Goal: Task Accomplishment & Management: Use online tool/utility

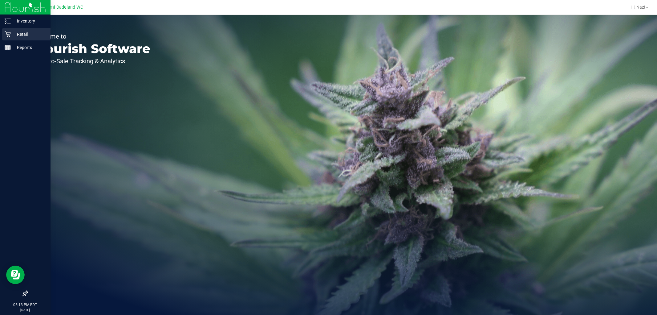
click at [24, 38] on p "Retail" at bounding box center [29, 33] width 37 height 7
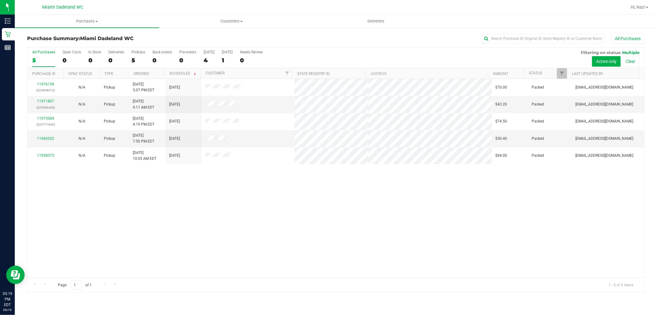
click at [264, 213] on div "11976159 (325808572) N/A Pickup 9/19/2025 5:07 PM EDT 9/20/2025 $70.00 Packed s…" at bounding box center [335, 178] width 617 height 198
click at [236, 185] on div "11976159 (325808572) N/A Pickup [DATE] 5:07 PM EDT 9/20/2025 $70.00 Packed [EMA…" at bounding box center [335, 178] width 617 height 198
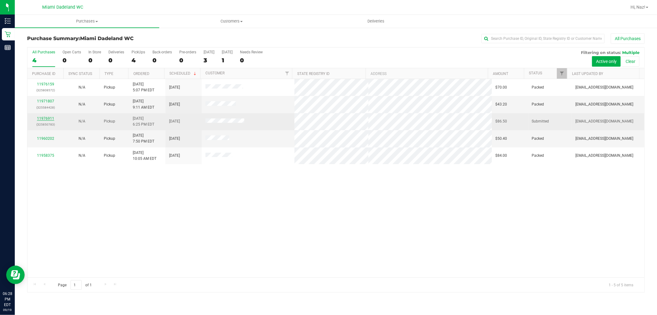
click at [48, 120] on link "11976911" at bounding box center [45, 118] width 17 height 4
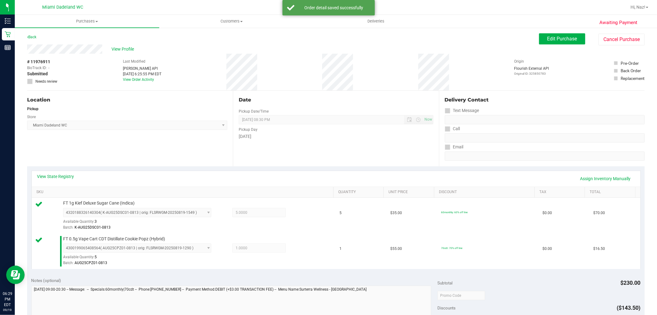
scroll to position [225, 0]
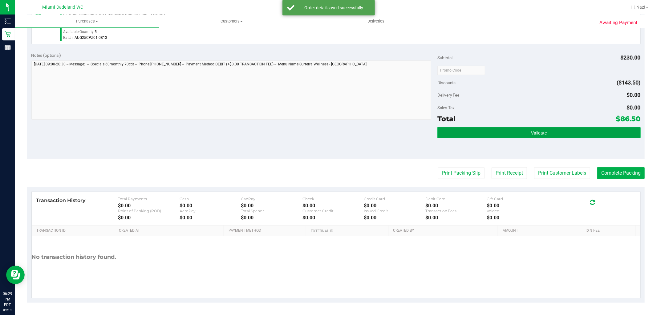
click at [560, 130] on button "Validate" at bounding box center [538, 132] width 203 height 11
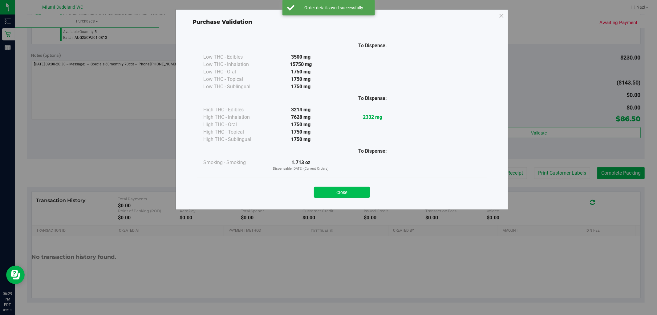
click at [356, 188] on button "Close" at bounding box center [342, 191] width 56 height 11
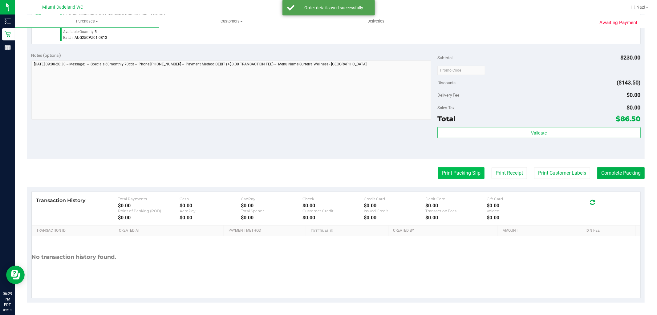
click at [440, 177] on button "Print Packing Slip" at bounding box center [461, 173] width 47 height 12
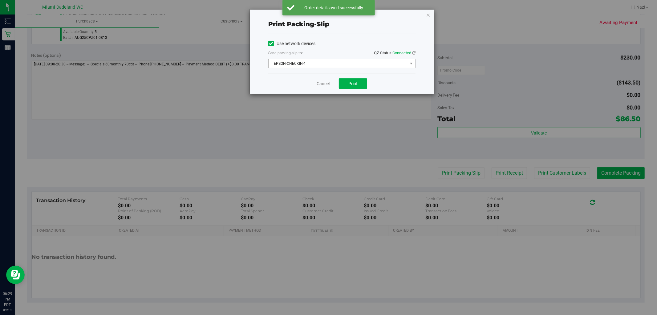
click at [374, 65] on span "EPSON-CHECKIN-1" at bounding box center [338, 63] width 139 height 9
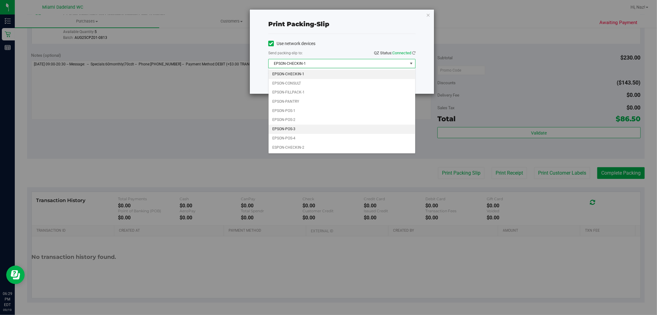
click at [286, 131] on li "EPSON-POS-3" at bounding box center [342, 128] width 147 height 9
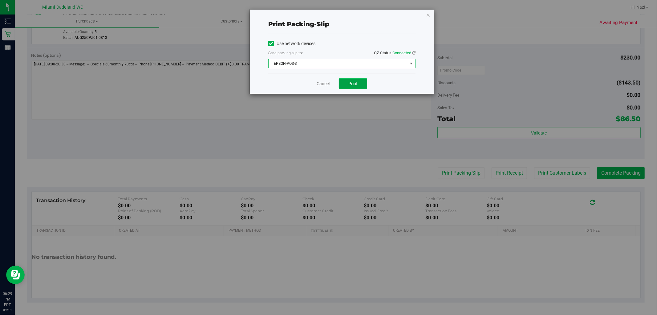
click at [361, 86] on button "Print" at bounding box center [353, 83] width 28 height 10
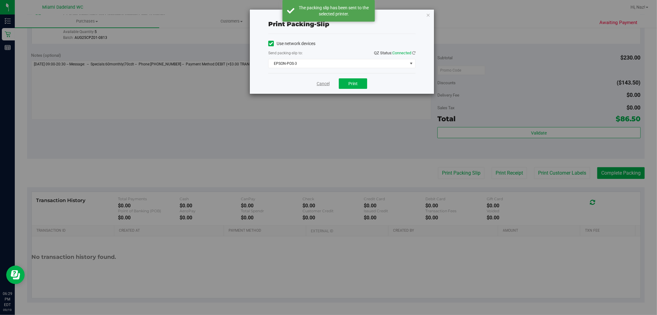
click at [324, 83] on link "Cancel" at bounding box center [323, 83] width 13 height 6
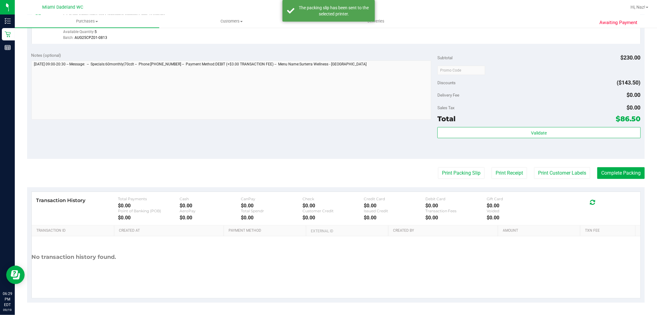
click at [633, 193] on div "Transaction History Total Payments $0.00 Cash $0.00 CanPay $0.00 Check $0.00 Cr…" at bounding box center [336, 209] width 609 height 34
click at [617, 167] on button "Complete Packing" at bounding box center [620, 173] width 47 height 12
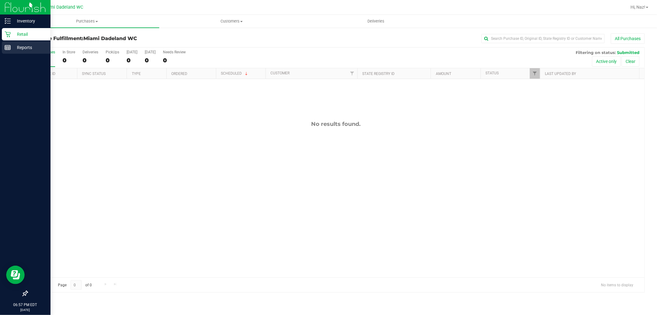
click at [11, 46] on p "Reports" at bounding box center [29, 47] width 37 height 7
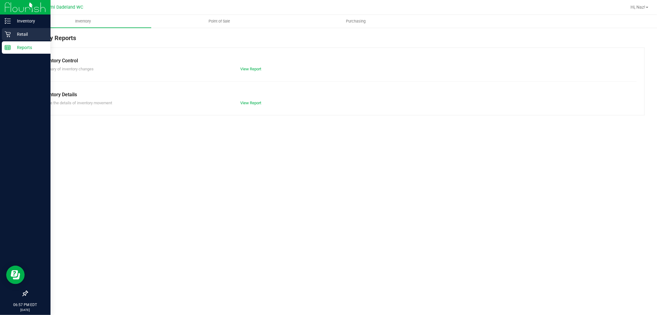
click at [13, 35] on p "Retail" at bounding box center [29, 33] width 37 height 7
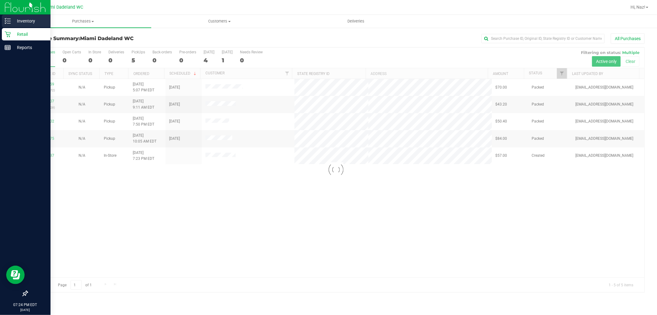
click at [10, 22] on icon at bounding box center [8, 21] width 6 height 6
click at [21, 18] on p "Inventory" at bounding box center [29, 20] width 37 height 7
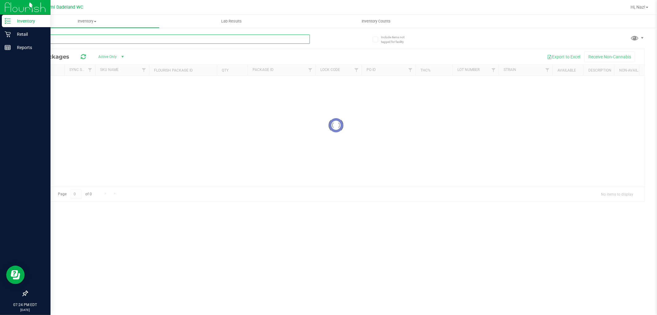
click at [82, 39] on input "text" at bounding box center [168, 39] width 283 height 9
type input "pj1"
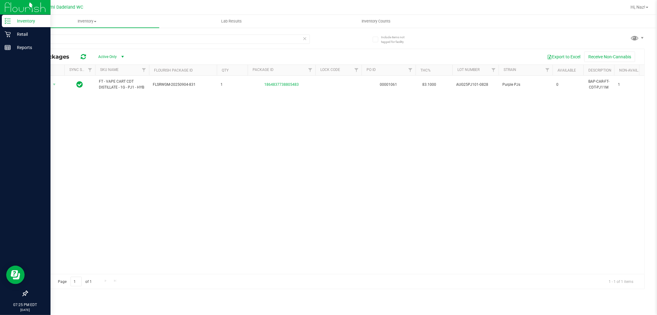
click at [109, 45] on div "pj1" at bounding box center [168, 42] width 283 height 14
click at [109, 38] on input "pj1" at bounding box center [168, 39] width 283 height 9
click at [342, 39] on div "Inventory All packages All inventory Waste log Lab Results Inventory Counts" at bounding box center [336, 165] width 642 height 300
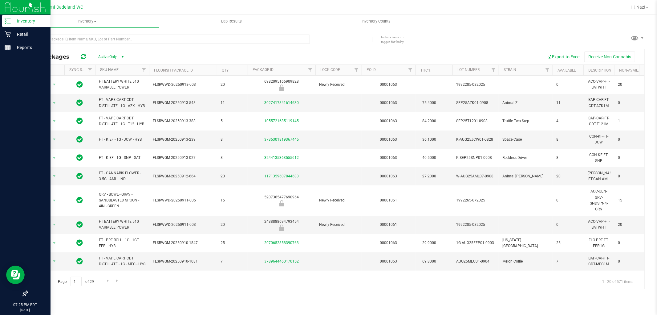
click at [116, 69] on link "SKU Name" at bounding box center [109, 69] width 18 height 4
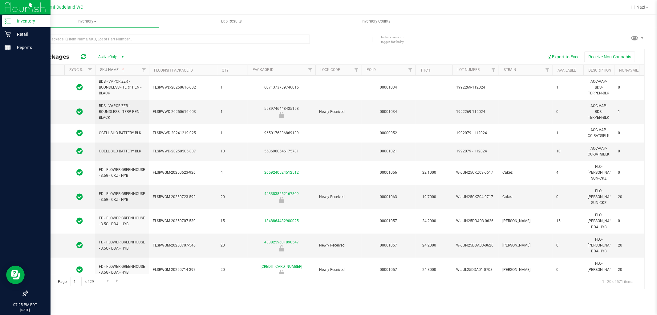
click at [116, 69] on link "SKU Name" at bounding box center [113, 69] width 26 height 4
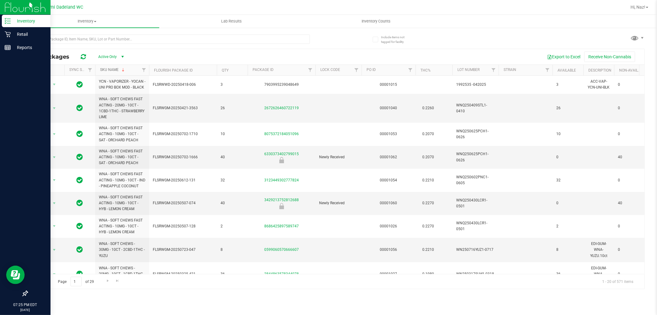
click at [116, 69] on link "SKU Name" at bounding box center [113, 69] width 26 height 4
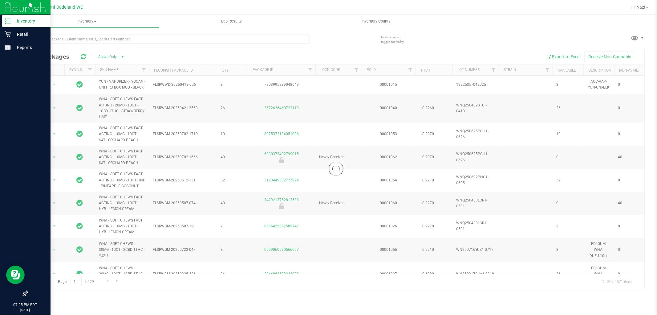
click at [116, 69] on link "SKU Name" at bounding box center [109, 69] width 18 height 4
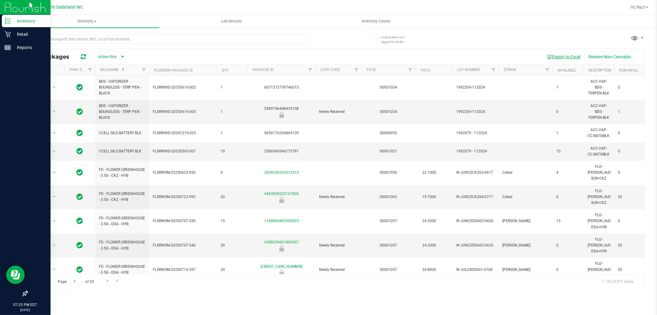
click at [571, 58] on button "Export to Excel" at bounding box center [563, 56] width 41 height 10
click at [25, 37] on p "Retail" at bounding box center [29, 33] width 37 height 7
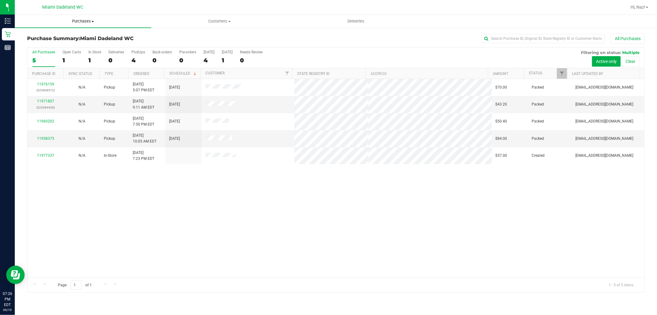
click at [84, 22] on span "Purchases" at bounding box center [83, 21] width 136 height 6
click at [235, 31] on div "Purchase Summary: Miami Dadeland WC All Purchases All Purchases 5 Open Carts 1 …" at bounding box center [336, 162] width 642 height 271
click at [222, 24] on span "Customers" at bounding box center [220, 21] width 136 height 6
click at [179, 39] on li "All customers" at bounding box center [219, 37] width 136 height 7
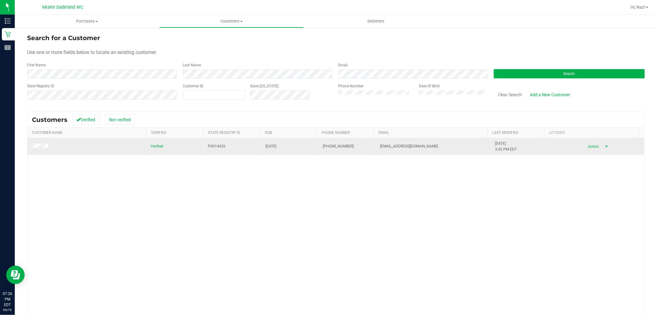
click at [604, 148] on span "select" at bounding box center [606, 146] width 5 height 5
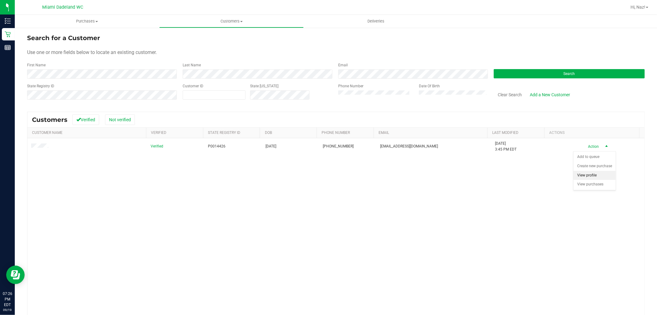
click at [597, 174] on li "View profile" at bounding box center [595, 175] width 42 height 9
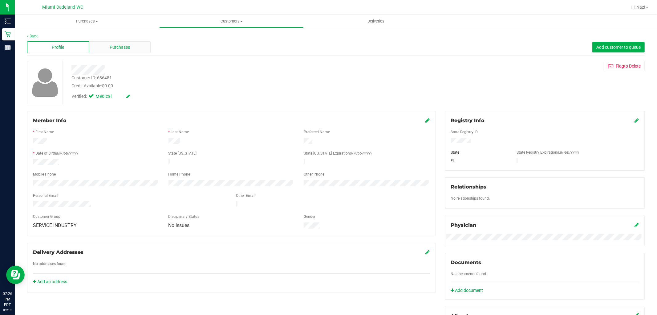
click at [118, 41] on div "Purchases" at bounding box center [120, 47] width 62 height 12
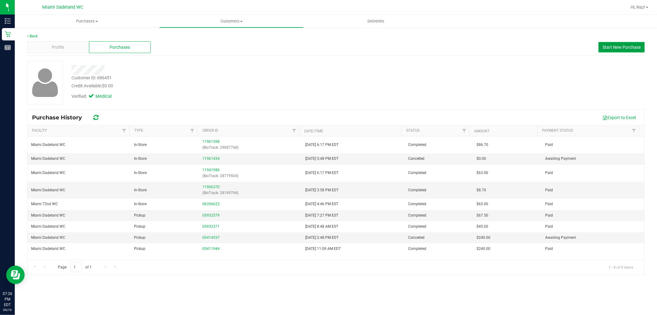
click at [608, 48] on span "Start New Purchase" at bounding box center [622, 47] width 38 height 5
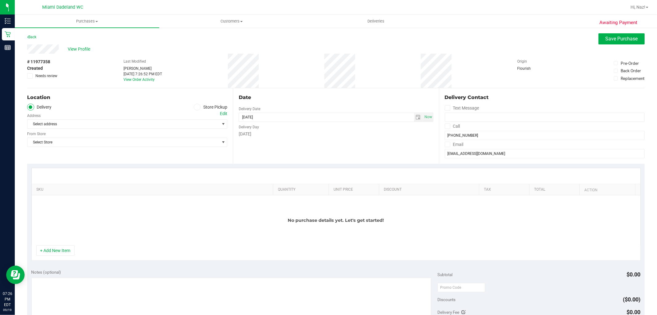
click at [194, 107] on span at bounding box center [197, 107] width 7 height 7
click at [0, 0] on input "Store Pickup" at bounding box center [0, 0] width 0 height 0
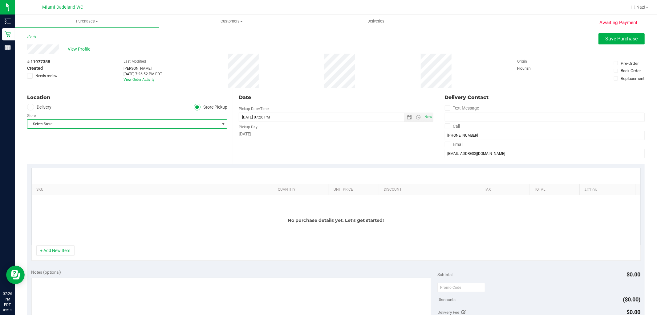
click at [173, 127] on span "Select Store" at bounding box center [123, 124] width 192 height 9
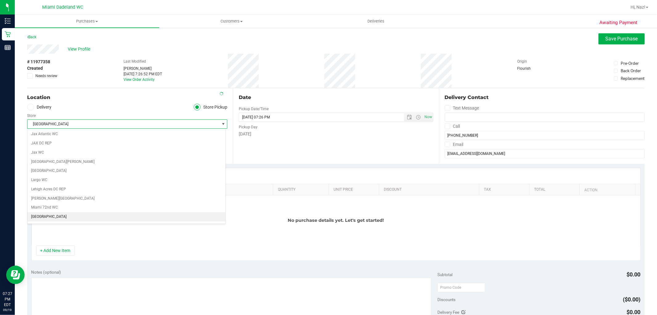
click at [177, 121] on span "Miami Beach WC" at bounding box center [123, 124] width 192 height 9
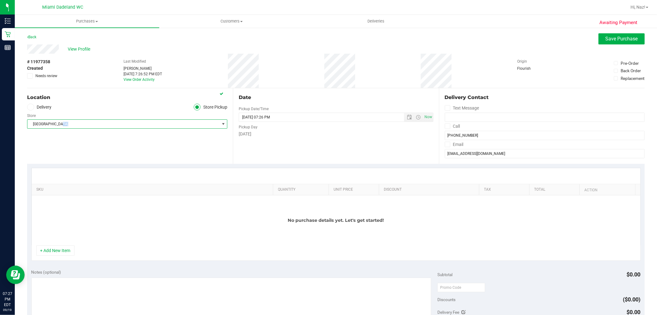
click at [177, 121] on span "Miami Beach WC" at bounding box center [123, 124] width 192 height 9
click at [171, 106] on ul "Delivery Store Pickup" at bounding box center [127, 107] width 200 height 7
drag, startPoint x: 461, startPoint y: 129, endPoint x: 460, endPoint y: 132, distance: 3.1
click at [460, 132] on form "Delivery Contact Text Message Call (305) 431-4495 Email neezy8acholo@gmail.com" at bounding box center [545, 126] width 200 height 64
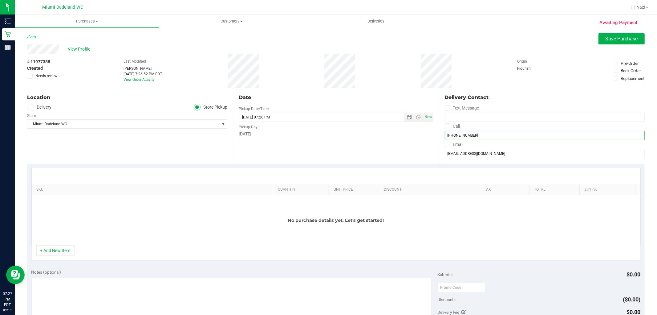
click at [460, 132] on input "(305) 431-4495" at bounding box center [545, 135] width 200 height 9
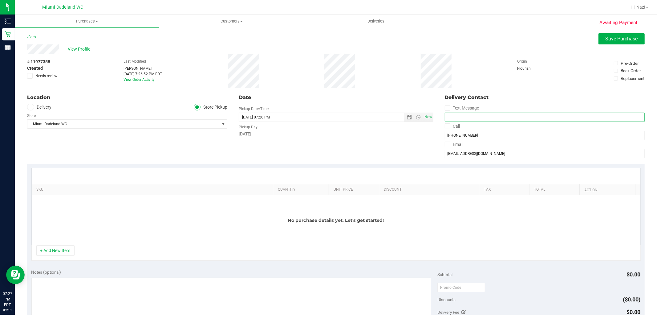
click at [469, 120] on input "tel" at bounding box center [545, 116] width 200 height 9
paste input "(305) 431-4495"
type input "(305) 431-4495"
click at [495, 88] on div "Delivery Contact Text Message (305) 431-4495 Call (305) 431-4495 Email neezy8ac…" at bounding box center [542, 125] width 206 height 75
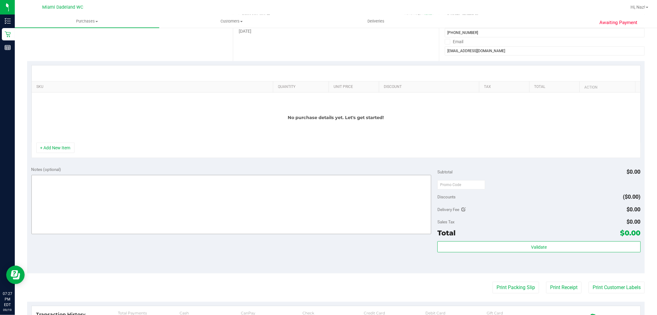
scroll to position [137, 0]
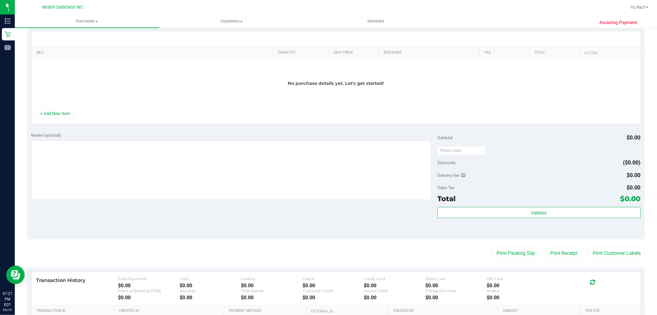
click at [392, 76] on div "No purchase details yet. Let's get started!" at bounding box center [336, 83] width 609 height 50
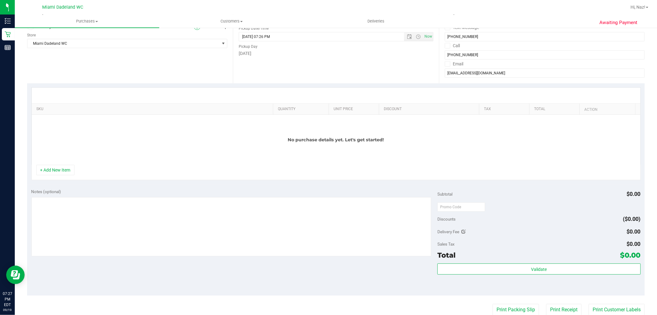
scroll to position [0, 0]
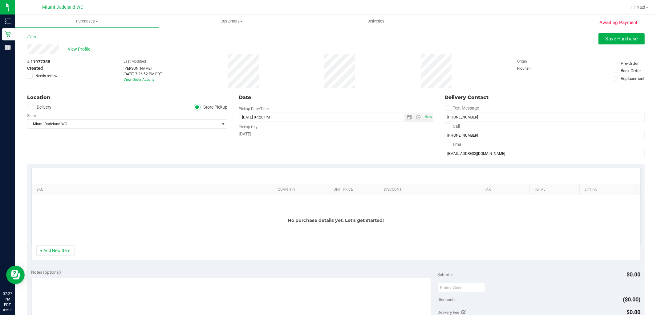
drag, startPoint x: 491, startPoint y: 299, endPoint x: 492, endPoint y: 273, distance: 26.2
click at [491, 299] on div "Discounts ($0.00)" at bounding box center [538, 299] width 203 height 11
click at [488, 220] on div "No purchase details yet. Let's get started!" at bounding box center [336, 220] width 609 height 50
click at [350, 235] on div "No purchase details yet. Let's get started!" at bounding box center [336, 220] width 609 height 50
click at [69, 250] on button "+ Add New Item" at bounding box center [55, 250] width 38 height 10
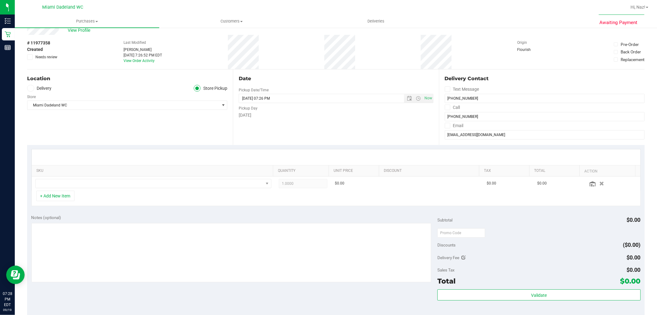
scroll to position [34, 0]
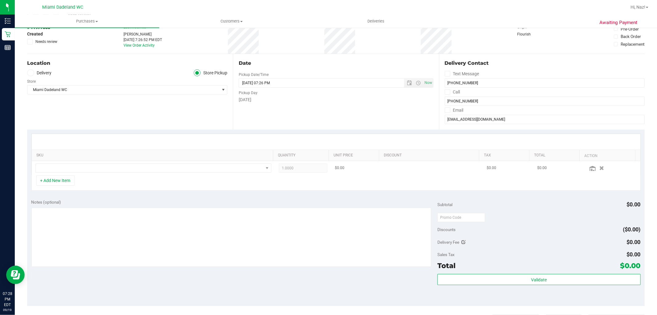
click at [166, 173] on td at bounding box center [153, 168] width 243 height 14
click at [165, 173] on td at bounding box center [153, 168] width 243 height 14
click at [173, 164] on span "NO DATA FOUND" at bounding box center [150, 168] width 228 height 9
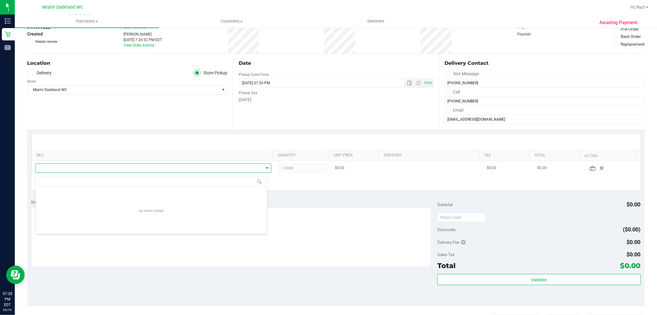
scroll to position [9, 232]
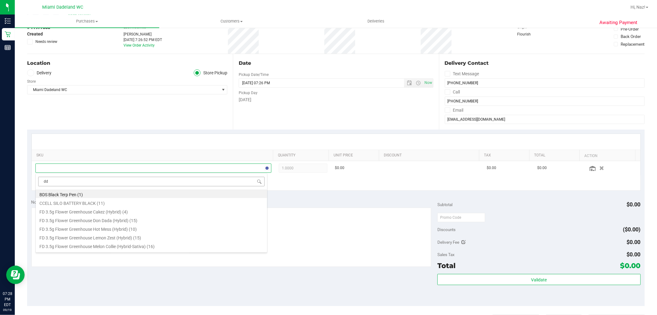
type input "dda"
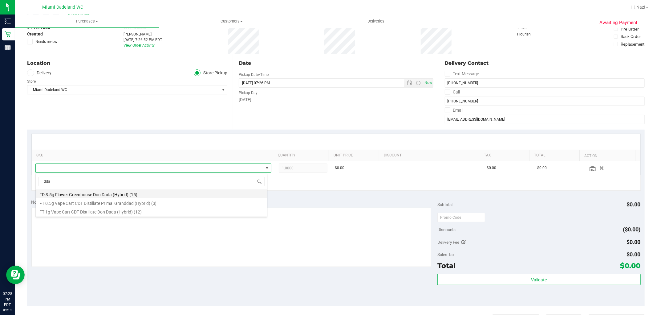
click at [156, 195] on li "FD 3.5g Flower Greenhouse Don Dada (Hybrid) (15)" at bounding box center [151, 193] width 231 height 9
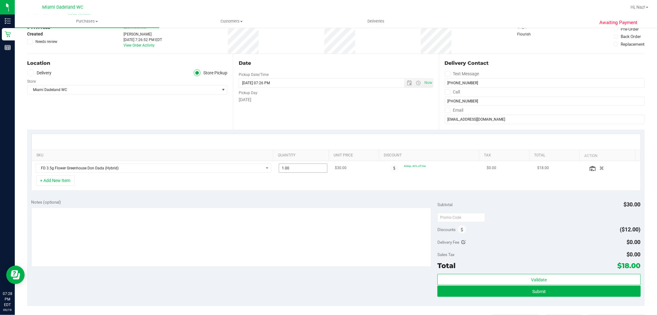
click at [302, 167] on span "1.00 1" at bounding box center [303, 167] width 49 height 9
click at [301, 167] on input "1" at bounding box center [303, 168] width 48 height 9
type input "4"
type input "4.00"
click at [322, 179] on div "+ Add New Item" at bounding box center [335, 182] width 609 height 15
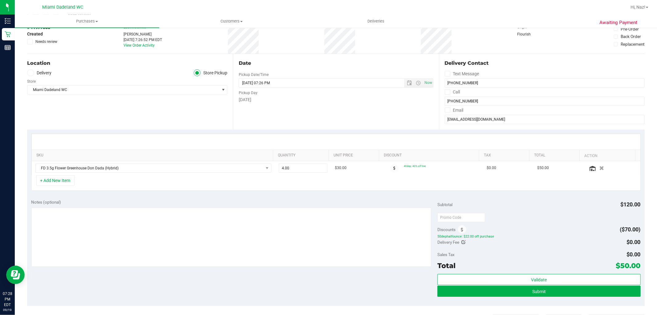
scroll to position [68, 0]
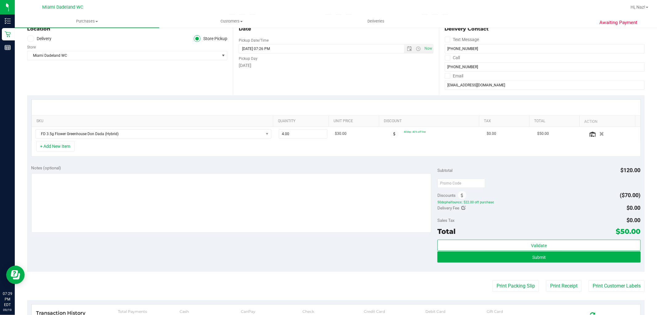
click at [116, 159] on div "SKU Quantity Unit Price Discount Tax Total Action FD 3.5g Flower Greenhouse Don…" at bounding box center [336, 127] width 618 height 65
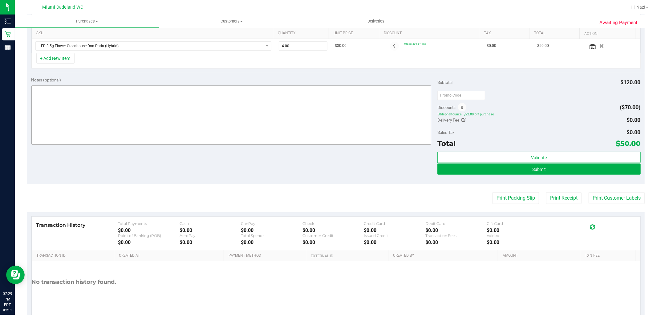
scroll to position [79, 0]
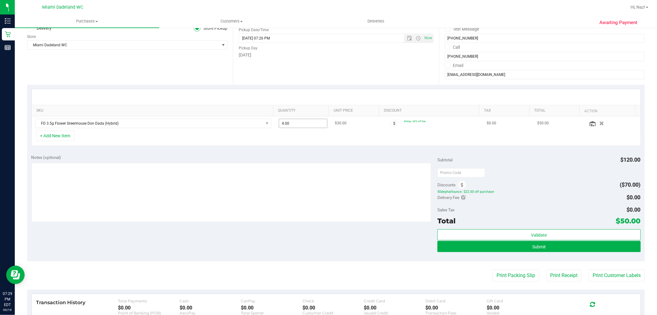
click at [293, 124] on span "4.00 4" at bounding box center [303, 123] width 49 height 9
click at [293, 124] on input "4" at bounding box center [303, 123] width 48 height 9
type input "8"
type input "8.00"
click at [317, 159] on div "Notes (optional)" at bounding box center [234, 157] width 406 height 6
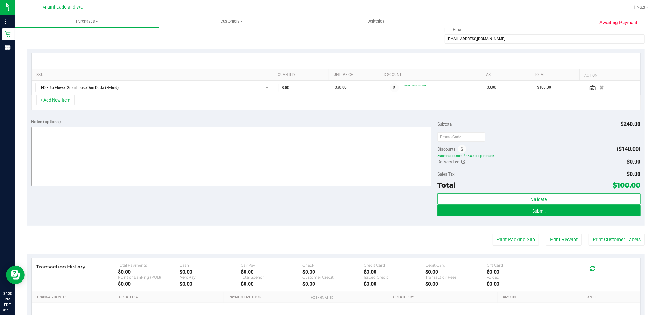
scroll to position [113, 0]
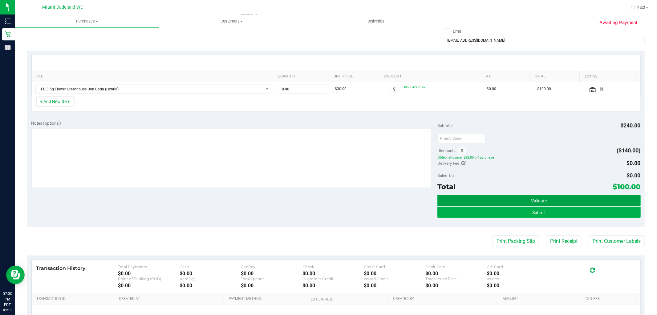
click at [531, 201] on span "Validate" at bounding box center [539, 200] width 16 height 5
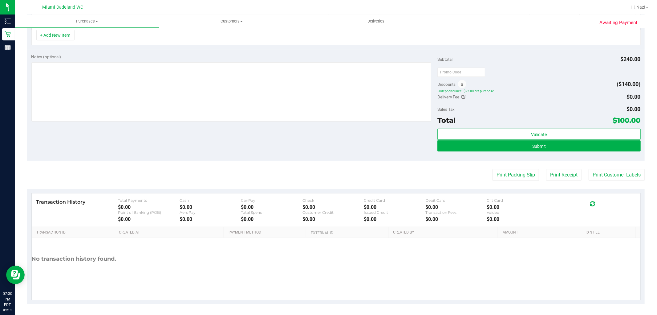
scroll to position [182, 0]
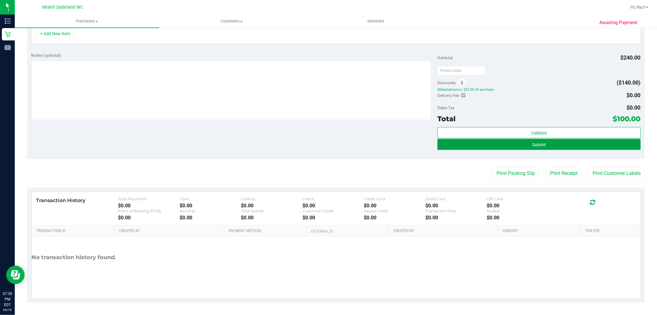
click at [520, 145] on button "Submit" at bounding box center [538, 144] width 203 height 11
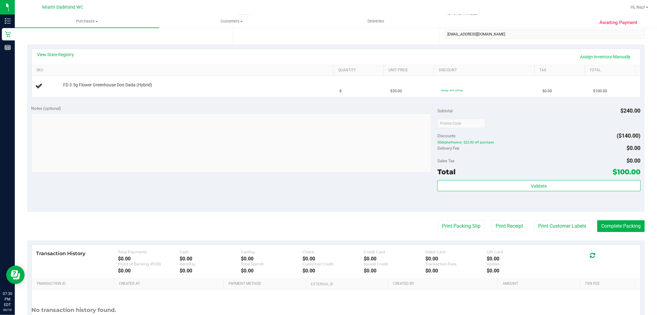
scroll to position [34, 0]
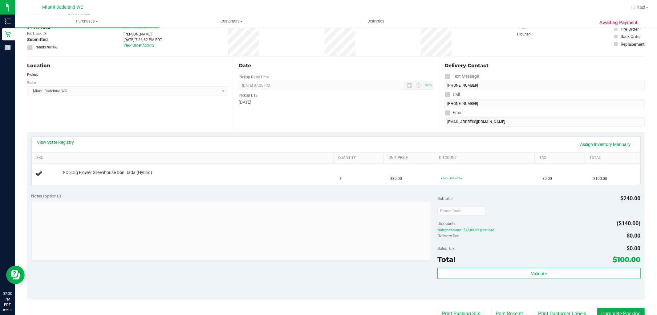
click at [262, 185] on div "View State Registry Assign Inventory Manually SKU Quantity Unit Price Discount …" at bounding box center [336, 160] width 618 height 56
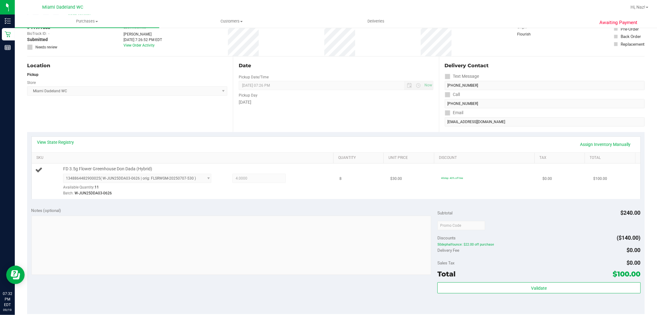
click at [317, 183] on div "1348864482900025 ( W-JUN25DDA03-0626 | orig: FLSRWGM-20250707-530 ) 13488644829…" at bounding box center [196, 184] width 267 height 22
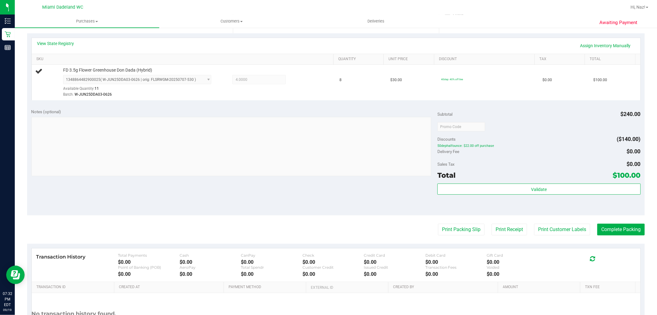
scroll to position [103, 0]
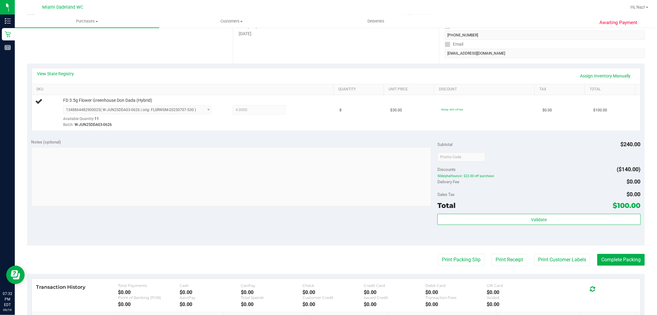
click at [199, 224] on div "Notes (optional) Subtotal $240.00 Discounts ($140.00) 50dephalfounce: $22.00 of…" at bounding box center [336, 189] width 618 height 111
click at [188, 117] on div "Available Quantity: 10" at bounding box center [141, 120] width 156 height 12
click at [331, 11] on div "Order is already fully allocated for this item" at bounding box center [334, 11] width 72 height 12
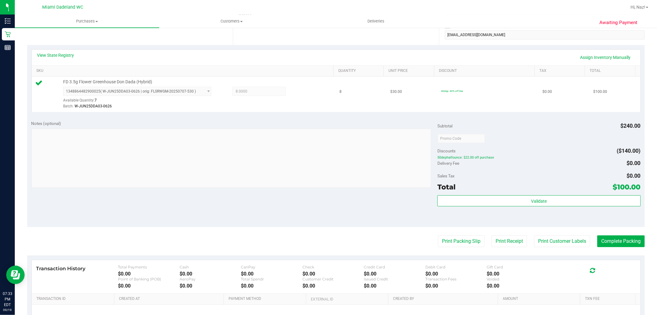
scroll to position [53, 0]
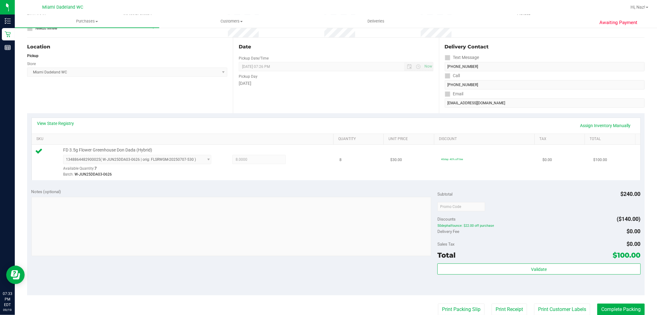
click at [90, 163] on span "1348864482900025 ( W-JUN25DDA03-0626 | orig: FLSRWGM-20250707-530 ) 13488644829…" at bounding box center [137, 159] width 148 height 9
click at [347, 165] on td "8" at bounding box center [361, 161] width 51 height 35
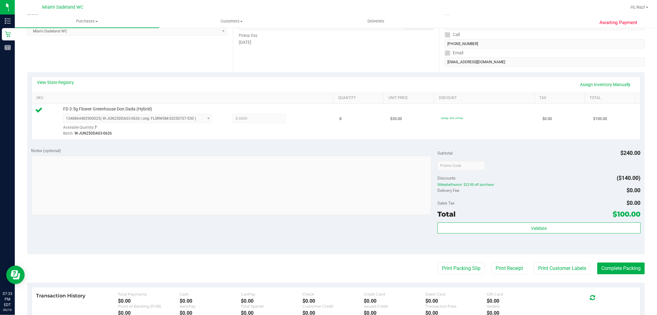
scroll to position [156, 0]
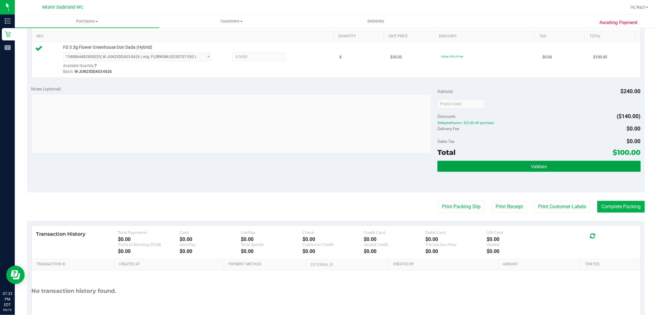
click at [521, 170] on button "Validate" at bounding box center [538, 165] width 203 height 11
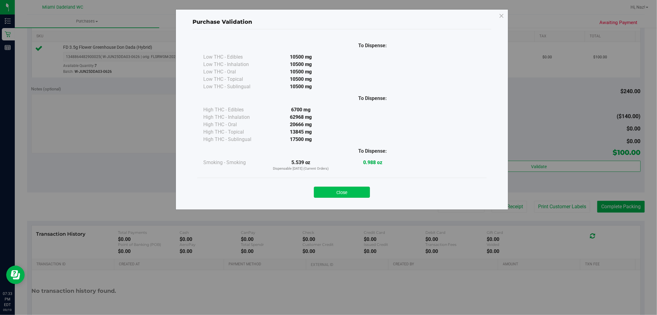
click at [334, 193] on button "Close" at bounding box center [342, 191] width 56 height 11
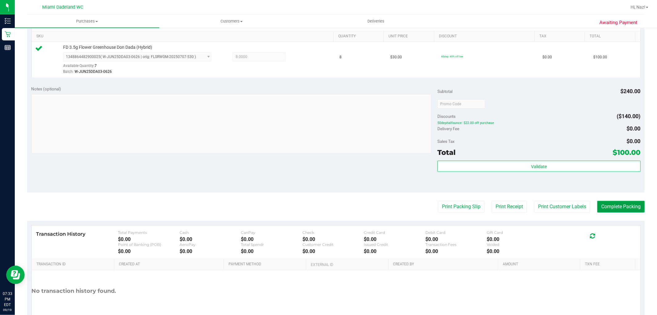
click at [623, 204] on button "Complete Packing" at bounding box center [620, 207] width 47 height 12
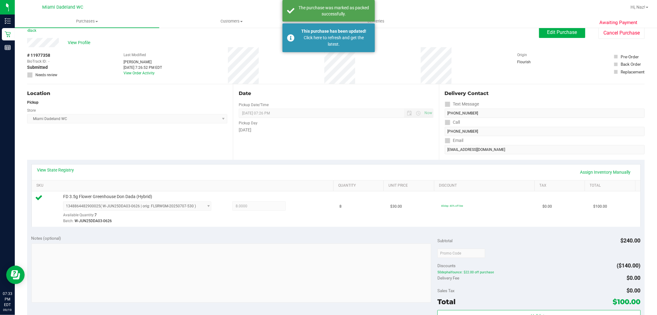
scroll to position [0, 0]
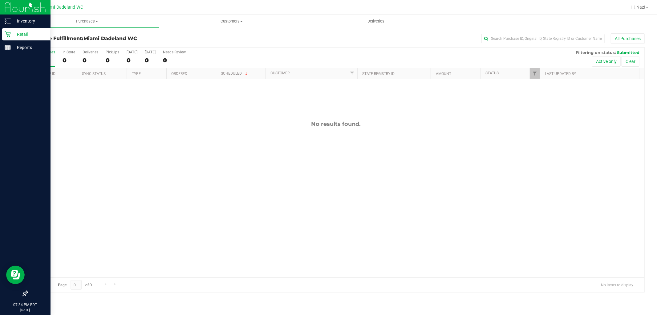
click at [13, 34] on p "Retail" at bounding box center [29, 33] width 37 height 7
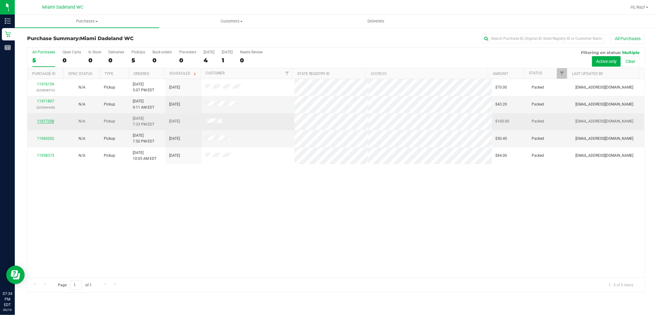
click at [47, 120] on link "11977358" at bounding box center [45, 121] width 17 height 4
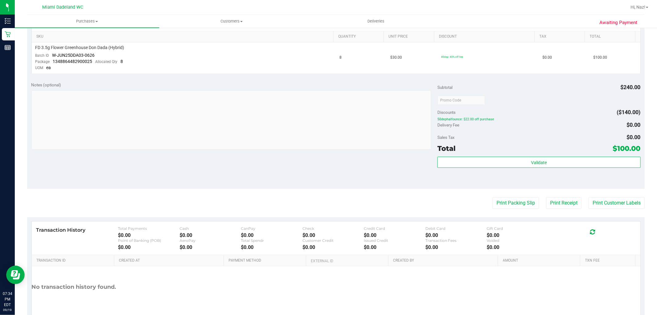
scroll to position [185, 0]
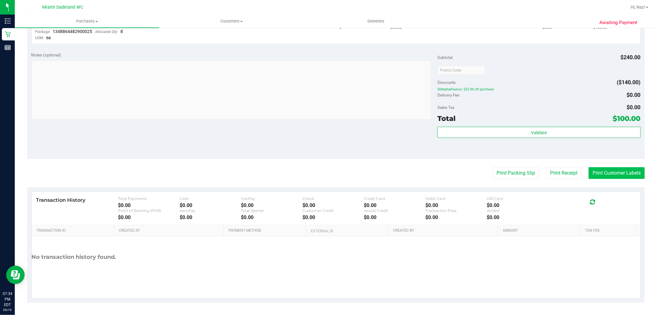
click at [608, 172] on button "Print Customer Labels" at bounding box center [617, 173] width 56 height 12
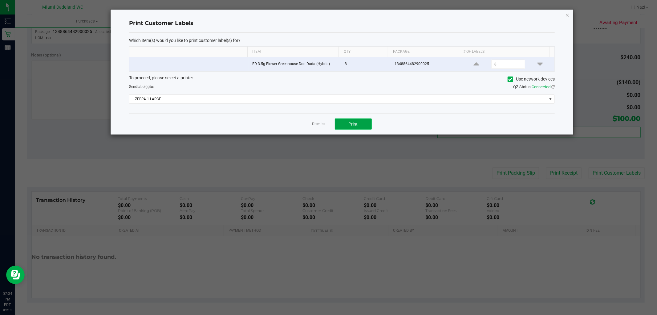
click at [353, 123] on span "Print" at bounding box center [353, 123] width 9 height 5
click at [568, 12] on icon "button" at bounding box center [567, 14] width 4 height 7
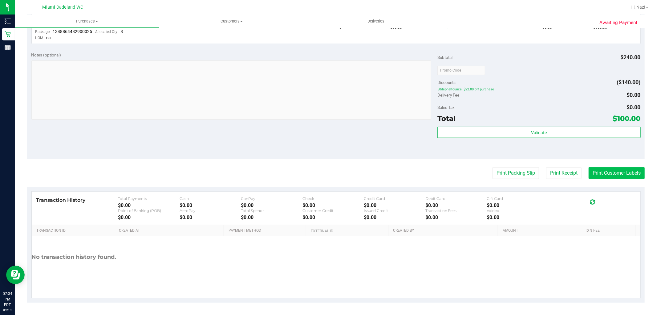
click at [595, 175] on button "Print Customer Labels" at bounding box center [617, 173] width 56 height 12
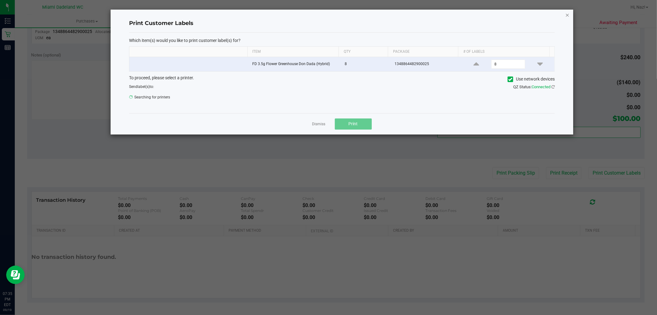
click at [567, 13] on icon "button" at bounding box center [567, 14] width 4 height 7
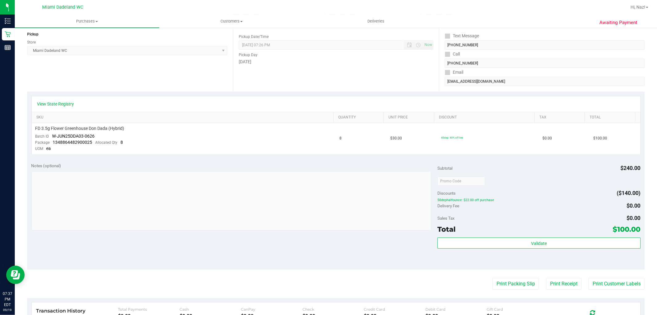
scroll to position [0, 0]
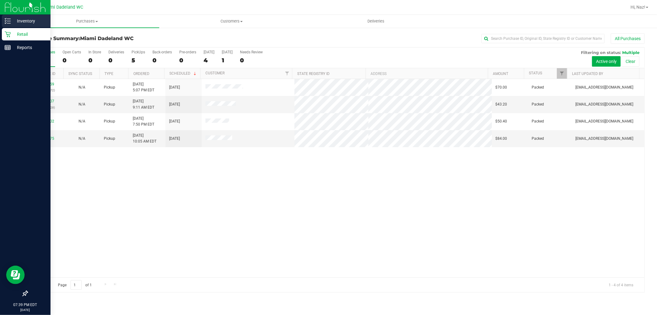
click at [35, 22] on p "Inventory" at bounding box center [29, 20] width 37 height 7
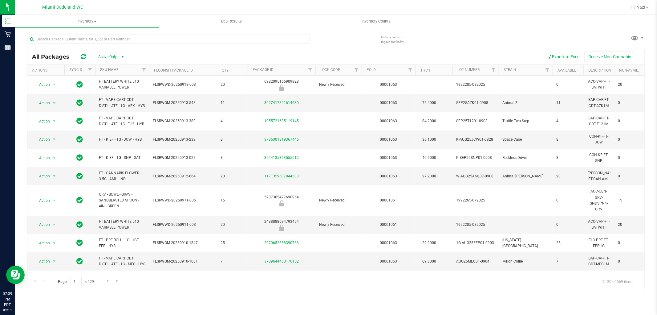
click at [112, 70] on link "SKU Name" at bounding box center [109, 69] width 18 height 4
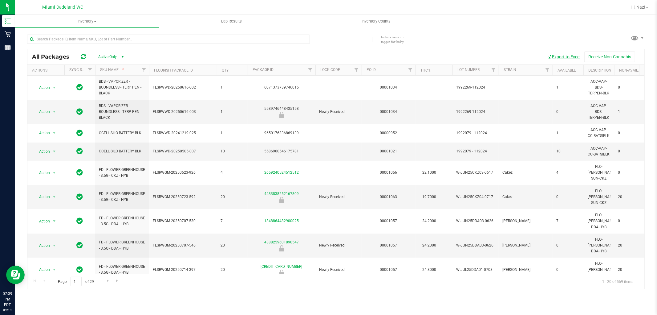
click at [557, 57] on button "Export to Excel" at bounding box center [563, 56] width 41 height 10
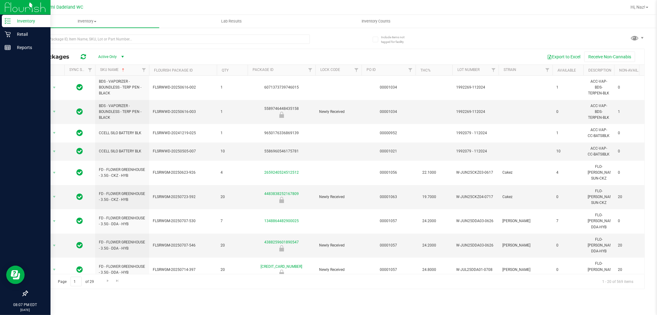
click at [25, 16] on div "Inventory" at bounding box center [26, 21] width 49 height 12
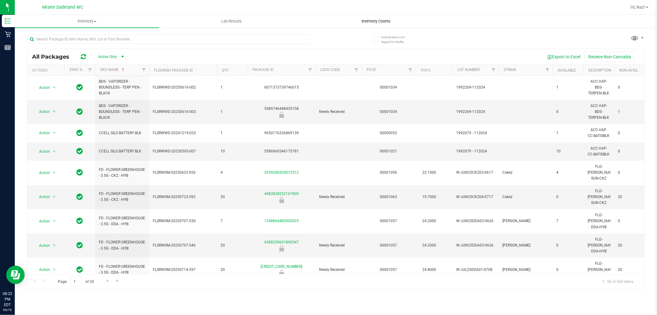
click at [389, 22] on span "Inventory Counts" at bounding box center [376, 21] width 46 height 6
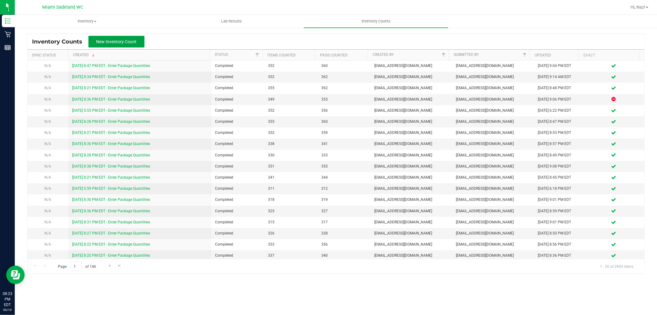
click at [134, 39] on span "New Inventory Count" at bounding box center [116, 41] width 40 height 5
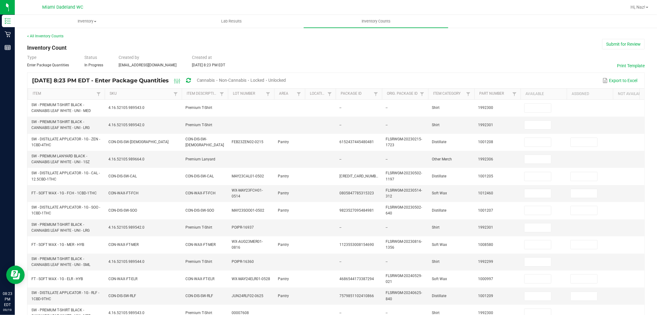
click at [286, 79] on span "Unlocked" at bounding box center [278, 80] width 18 height 5
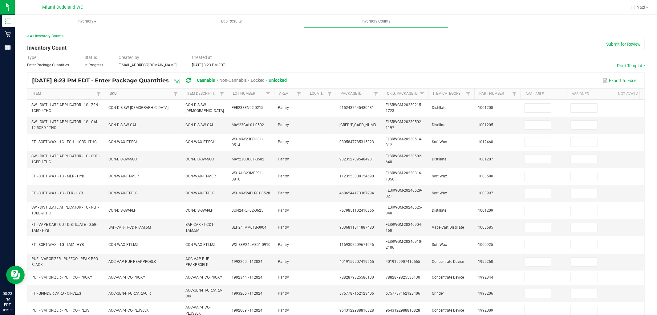
click at [134, 96] on link "SKU" at bounding box center [141, 93] width 62 height 5
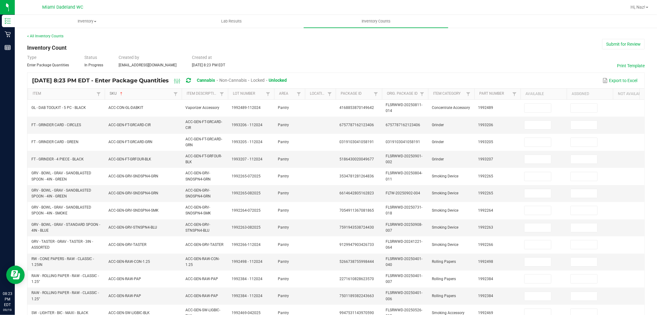
click at [136, 95] on link "SKU" at bounding box center [141, 93] width 62 height 5
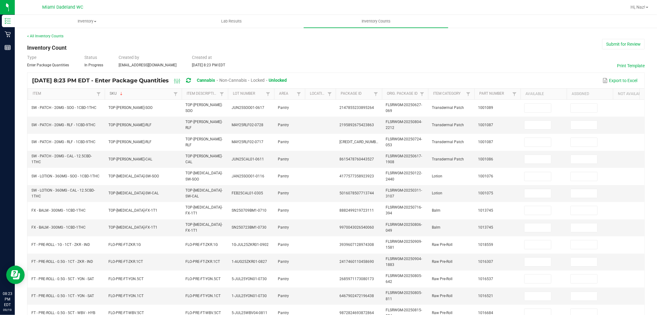
click at [136, 95] on link "SKU" at bounding box center [141, 93] width 62 height 5
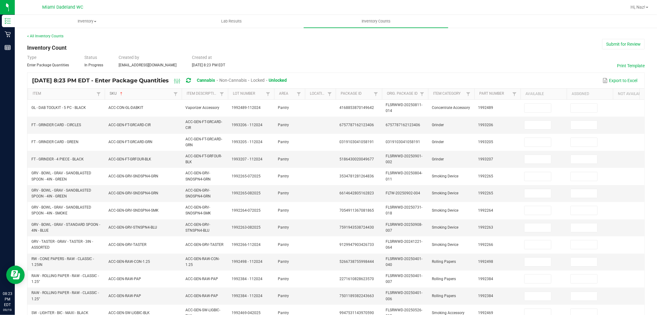
click at [136, 95] on link "SKU" at bounding box center [141, 93] width 62 height 5
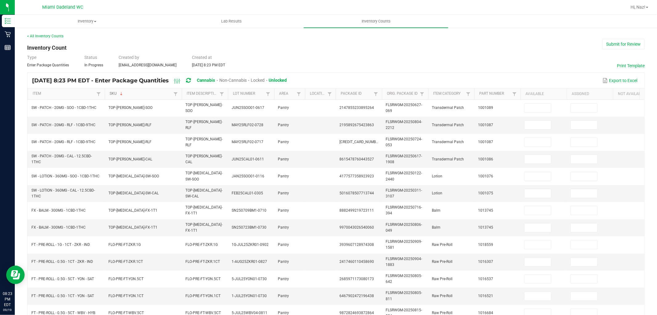
click at [136, 95] on link "SKU" at bounding box center [141, 93] width 62 height 5
click at [131, 94] on link "SKU" at bounding box center [141, 93] width 62 height 5
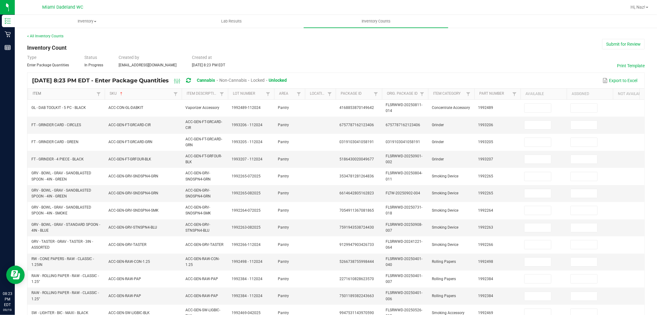
click at [61, 91] on link "Item" at bounding box center [64, 93] width 62 height 5
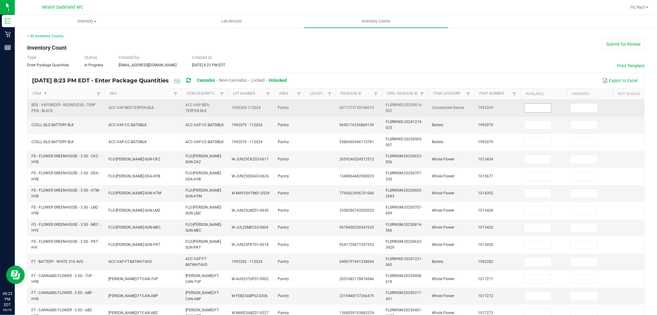
click at [546, 106] on input at bounding box center [538, 108] width 26 height 9
type input "1"
type input "10"
type input "4"
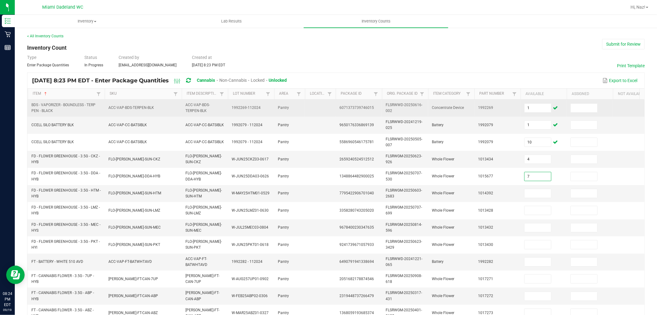
type input "7"
type input "10"
type input "15"
type input "16"
type input "11"
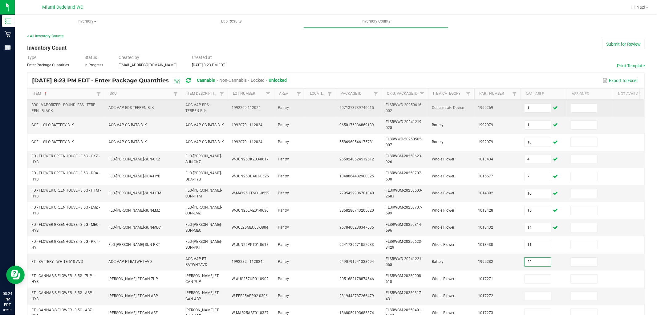
type input "23"
type input "20"
type input "15"
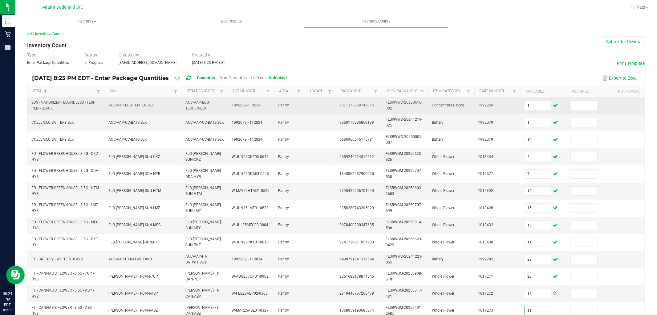
type input "11"
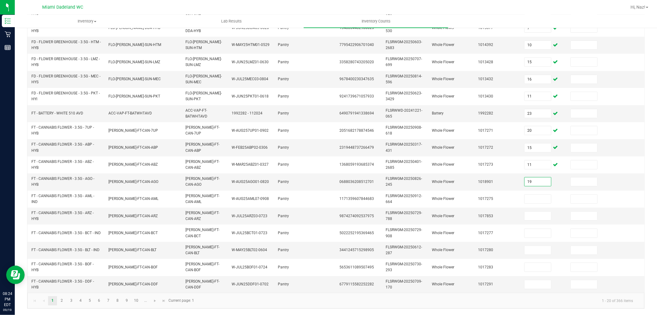
type input "19"
type input "20"
type input "10"
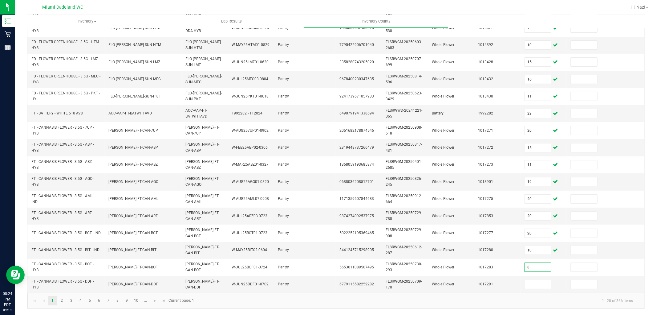
type input "8"
type input "20"
click at [59, 299] on link "2" at bounding box center [61, 300] width 9 height 9
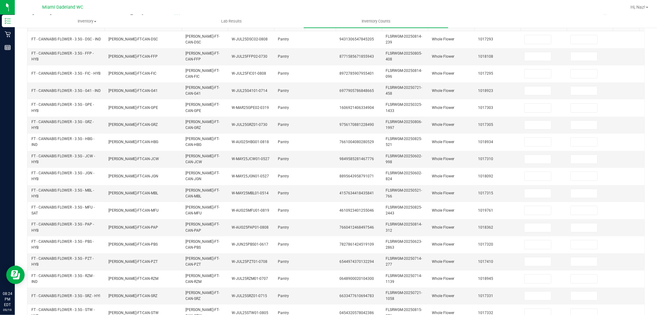
scroll to position [17, 0]
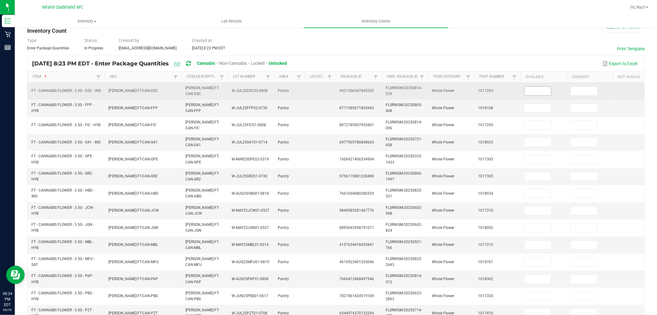
click at [526, 88] on input at bounding box center [538, 91] width 26 height 9
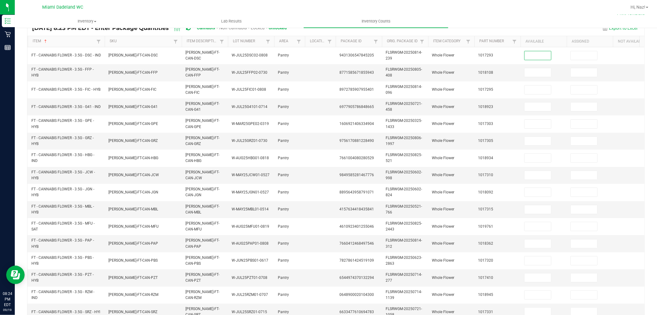
scroll to position [54, 0]
type input "20"
type input "13"
type input "11"
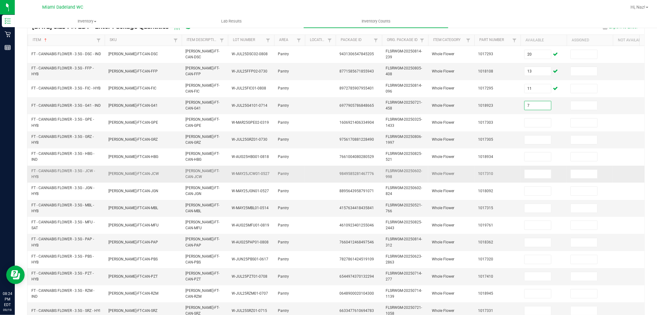
type input "7"
type input "6"
type input "9"
type input "19"
type input "16"
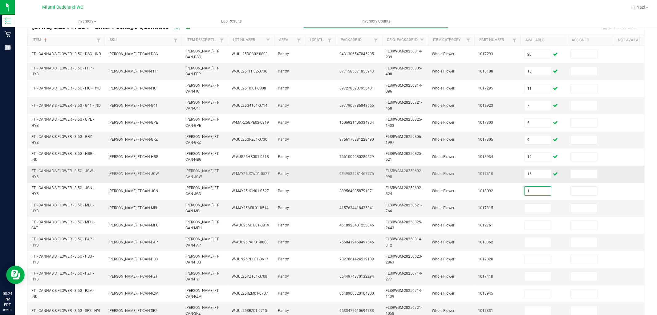
type input "1"
type input "4"
type input "15"
type input "17"
type input "18"
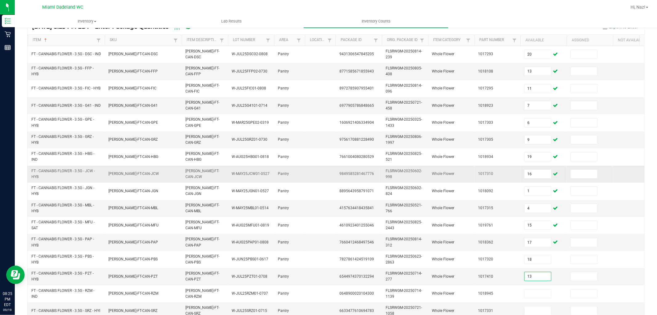
type input "13"
type input "20"
type input "3"
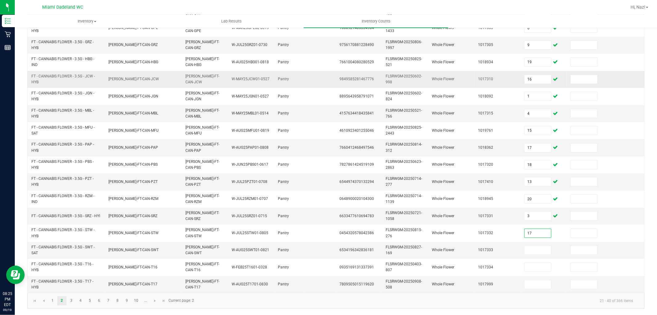
type input "17"
type input "11"
type input "55"
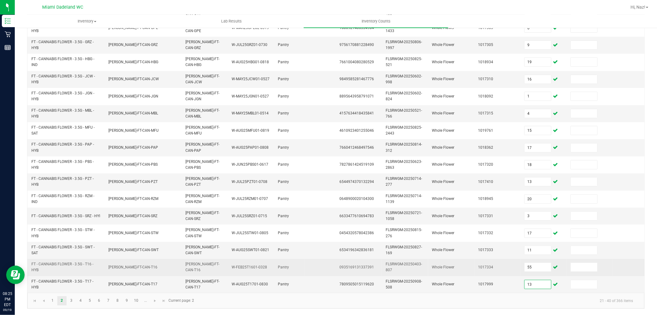
type input "13"
click at [554, 264] on td "55" at bounding box center [544, 266] width 46 height 17
click at [546, 263] on input "55" at bounding box center [538, 266] width 26 height 9
click at [545, 263] on input "55" at bounding box center [538, 266] width 26 height 9
type input "6"
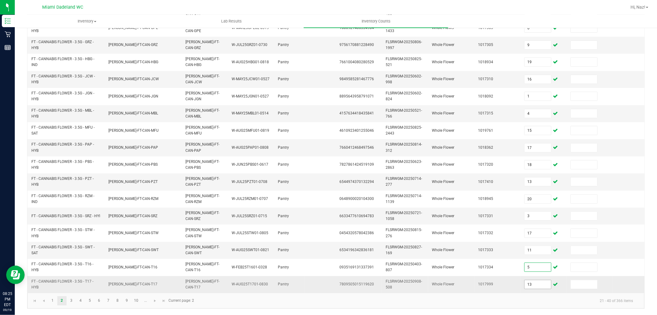
type input "5"
click at [545, 280] on input "13" at bounding box center [538, 284] width 26 height 9
click at [68, 300] on link "3" at bounding box center [71, 300] width 9 height 9
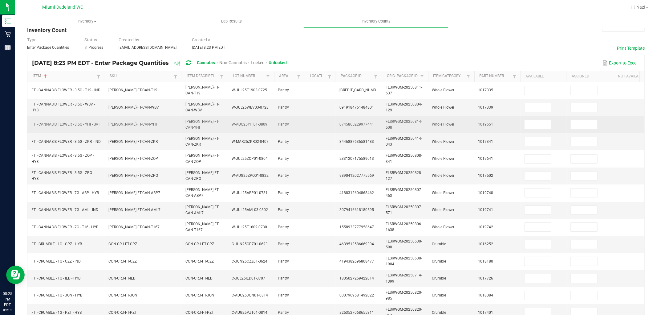
scroll to position [17, 0]
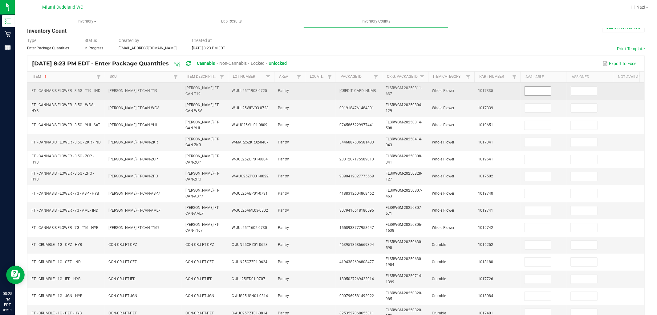
click at [537, 90] on input at bounding box center [538, 91] width 26 height 9
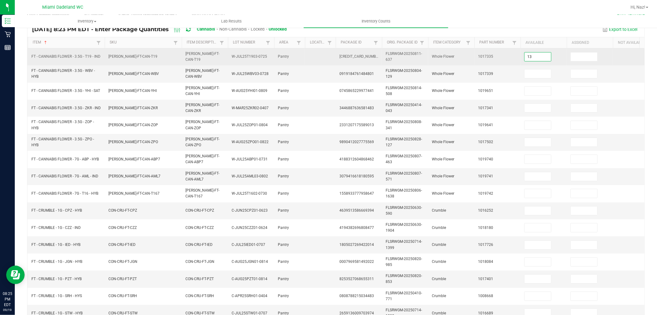
type input "13"
type input "18"
type input "5"
type input "20"
type input "19"
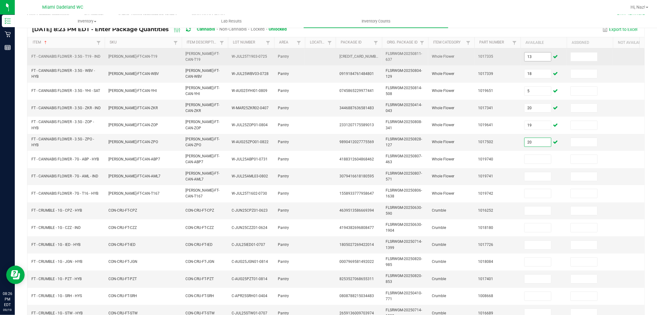
type input "20"
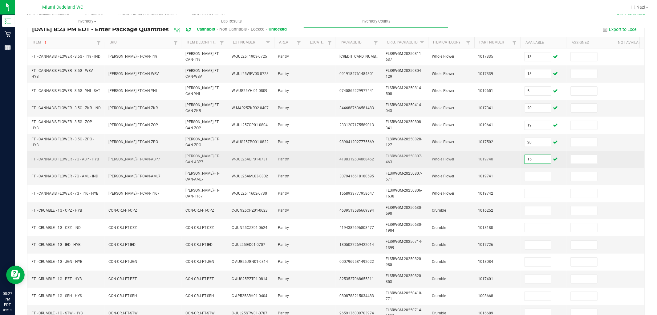
click at [547, 155] on input "15" at bounding box center [538, 159] width 26 height 9
type input "16"
type input "19"
type input "7"
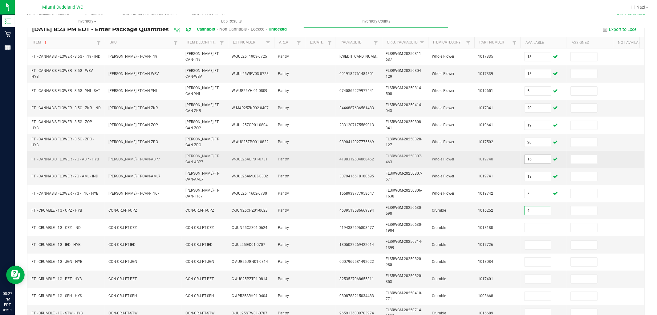
type input "4"
type input "3"
type input "5"
type input "6"
type input "8"
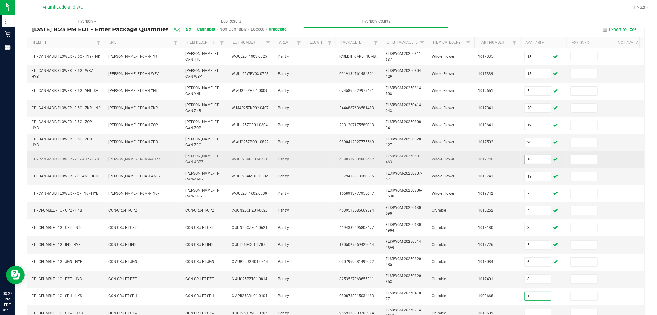
type input "1"
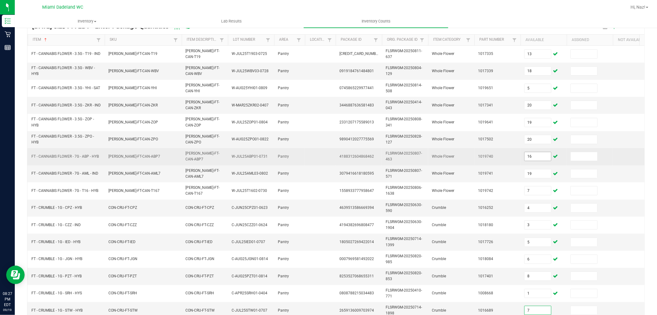
type input "7"
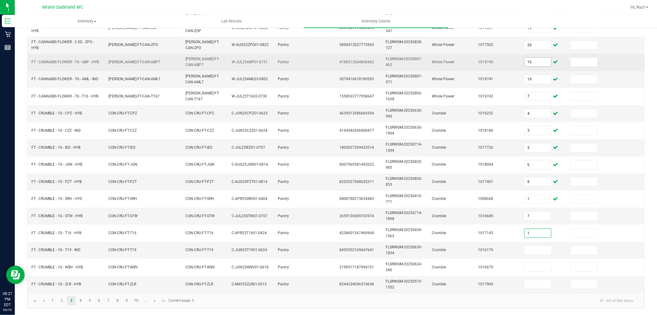
type input "1"
type input "6"
type input "3"
type input "2"
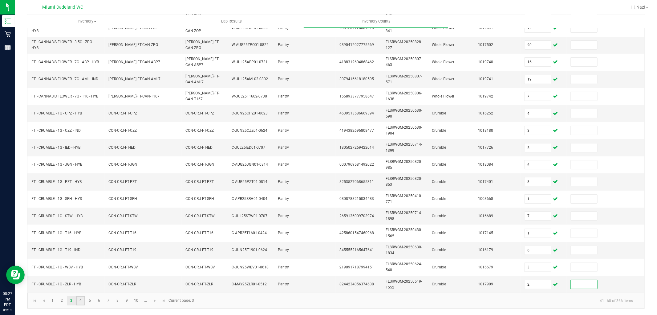
click at [83, 300] on link "4" at bounding box center [80, 300] width 9 height 9
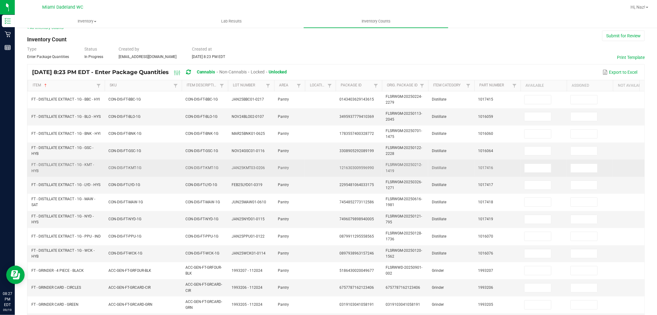
scroll to position [0, 0]
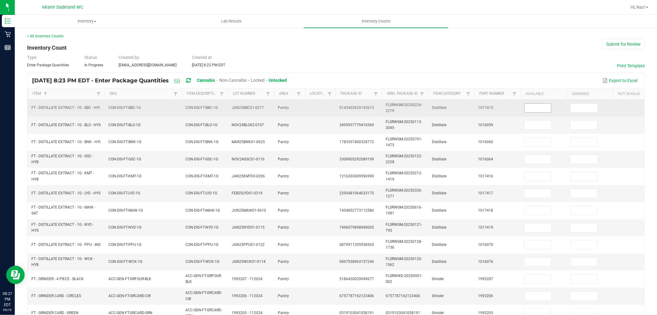
click at [530, 111] on input at bounding box center [538, 108] width 26 height 9
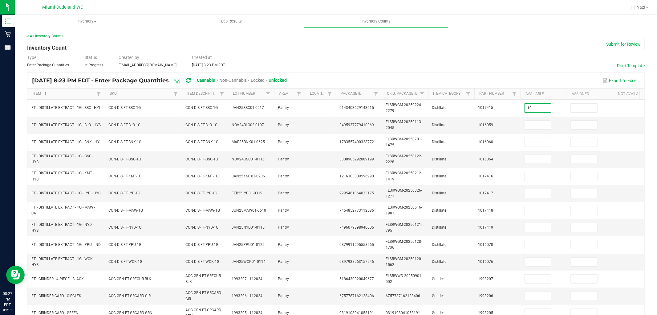
type input "10"
type input "8"
type input "1"
type input "6"
type input "4"
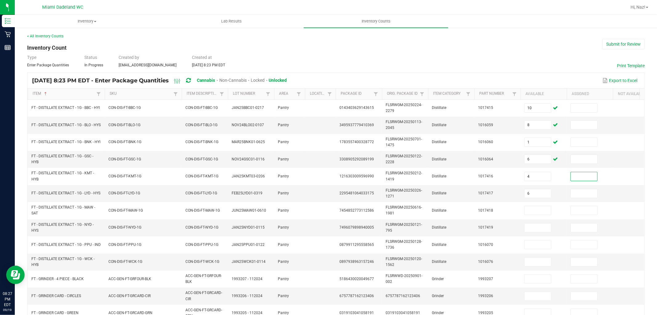
type input "6"
type input "5"
type input "1"
type input "7"
type input "9"
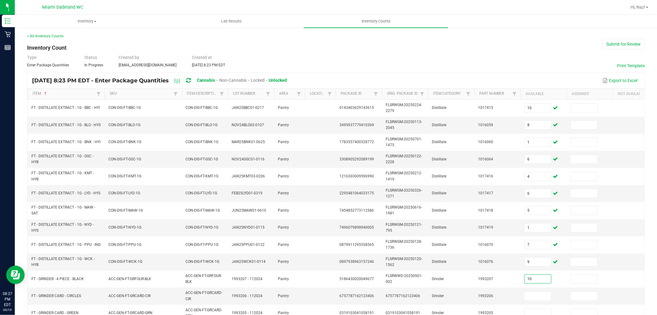
type input "10"
type input "3"
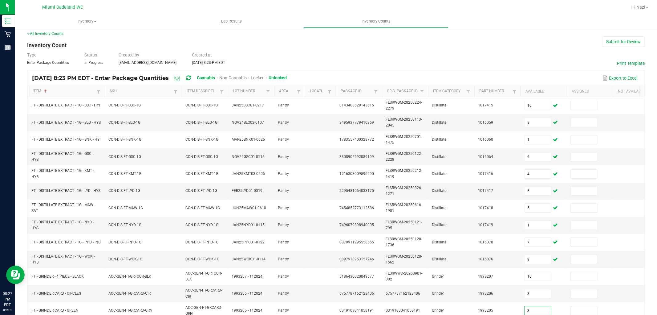
type input "3"
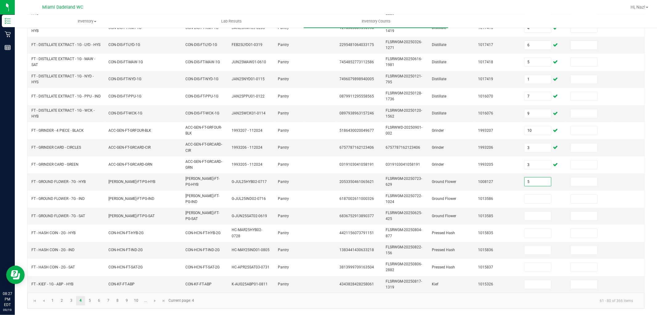
type input "5"
type input "7"
type input "14"
type input "1"
type input "2"
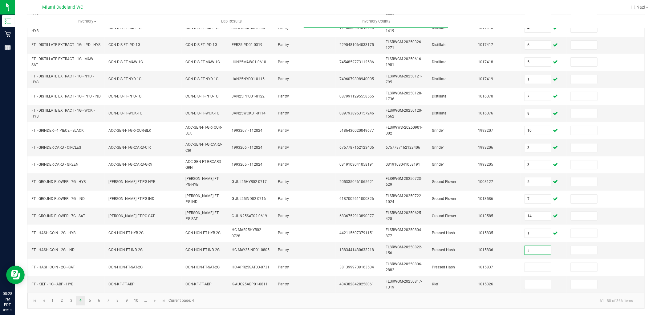
type input "3"
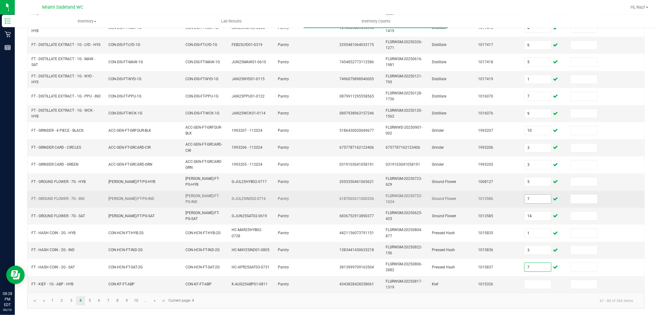
type input "7"
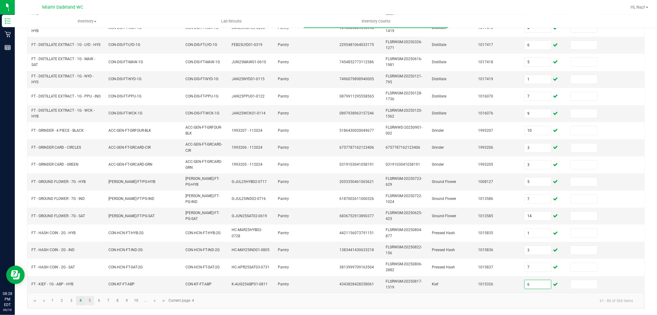
type input "6"
click at [90, 297] on link "5" at bounding box center [89, 300] width 9 height 9
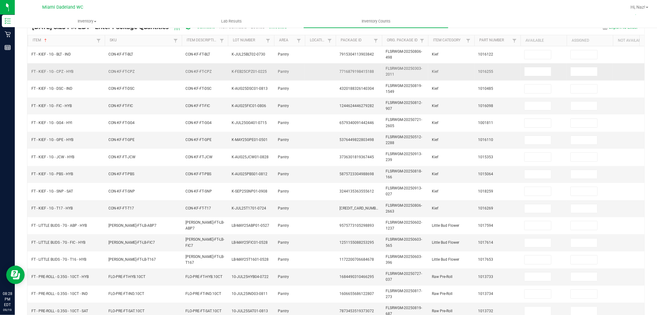
scroll to position [51, 0]
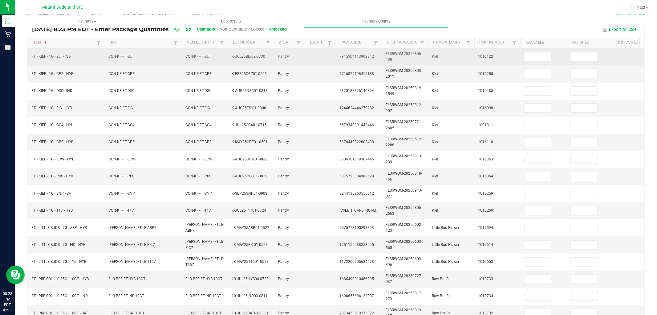
click at [521, 56] on td at bounding box center [544, 56] width 46 height 17
click at [532, 55] on input at bounding box center [538, 56] width 26 height 9
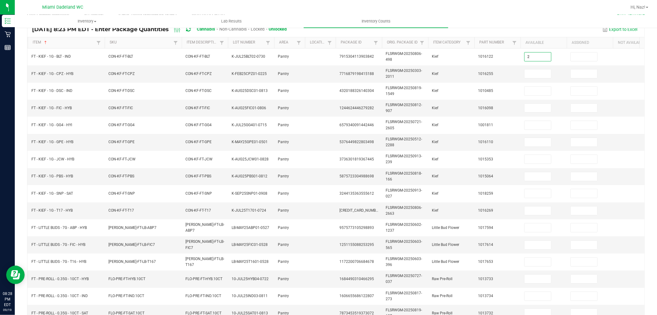
type input "2"
type input "3"
type input "8"
type input "2"
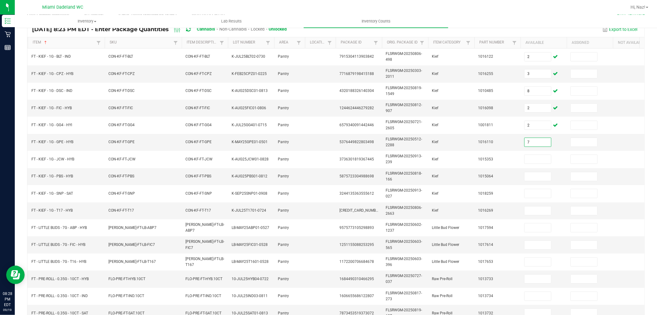
type input "7"
type input "8"
type input "1"
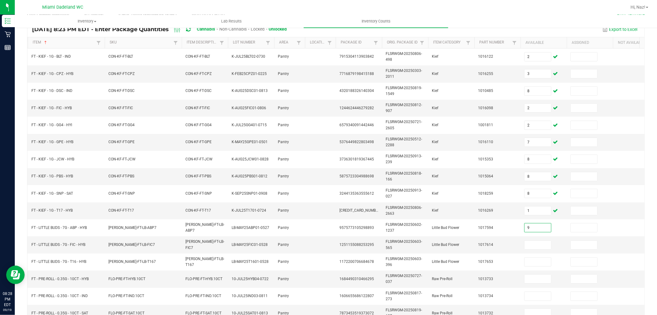
type input "9"
type input "4"
type input "8"
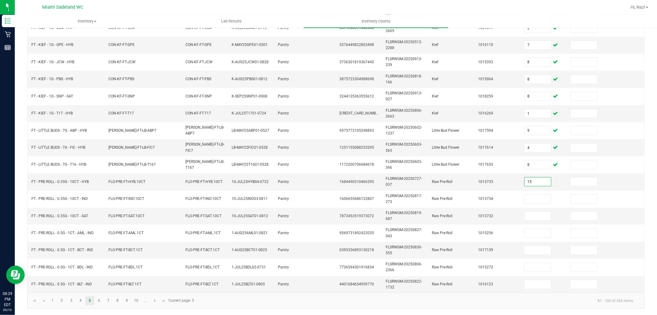
type input "15"
type input "8"
type input "5"
type input "22"
type input "18"
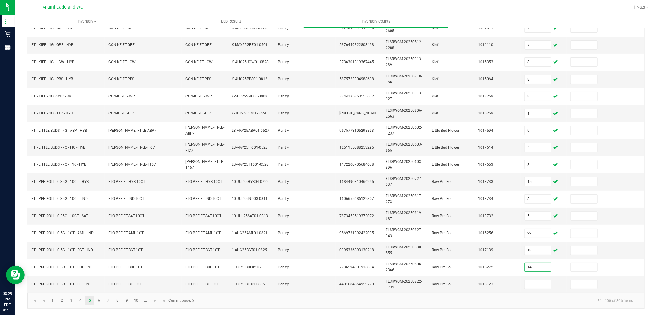
type input "14"
type input "17"
click at [97, 299] on link "6" at bounding box center [99, 300] width 9 height 9
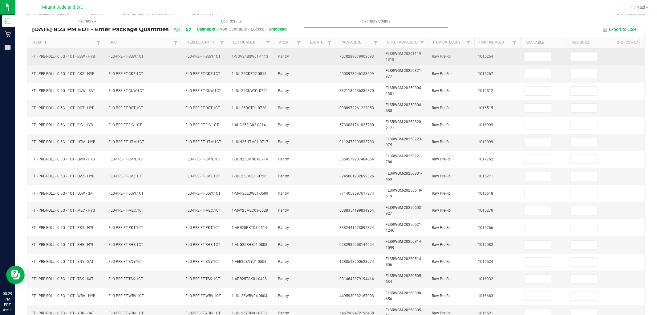
scroll to position [0, 0]
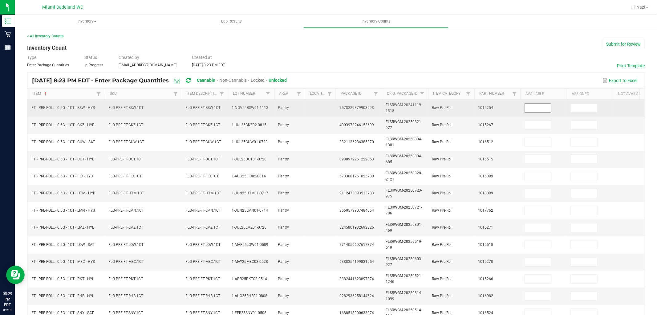
click at [532, 106] on input at bounding box center [538, 108] width 26 height 9
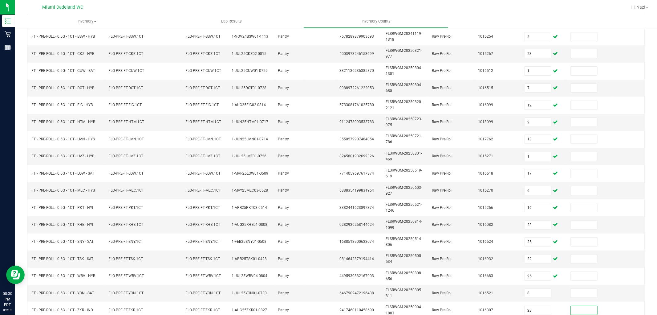
scroll to position [154, 0]
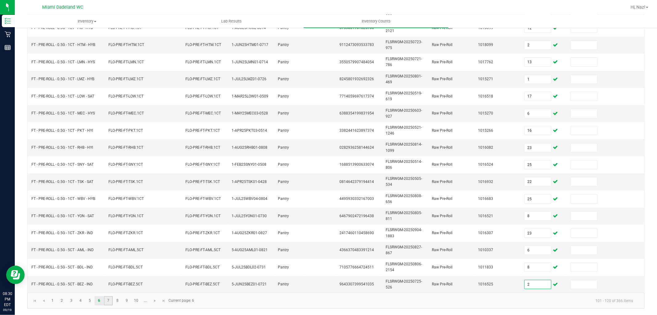
click at [108, 300] on link "7" at bounding box center [108, 300] width 9 height 9
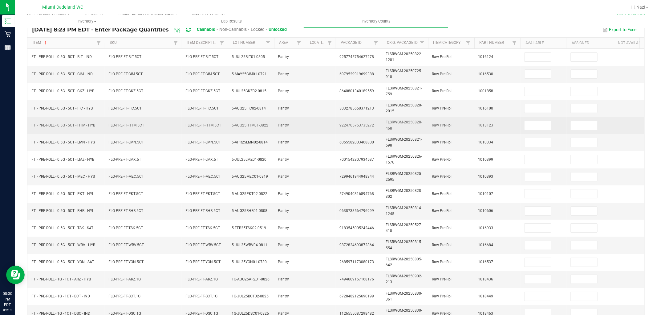
scroll to position [0, 0]
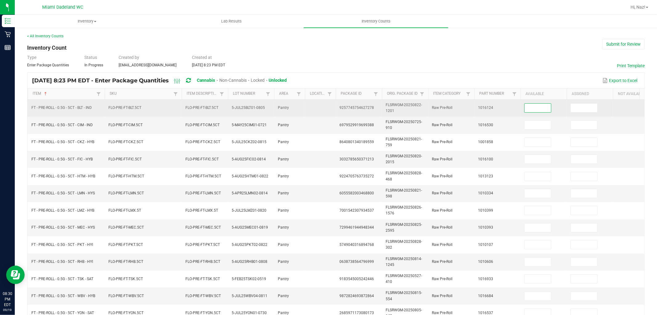
click at [547, 106] on input at bounding box center [538, 108] width 26 height 9
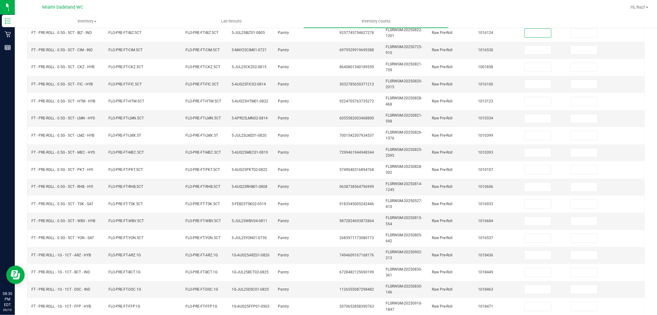
scroll to position [66, 0]
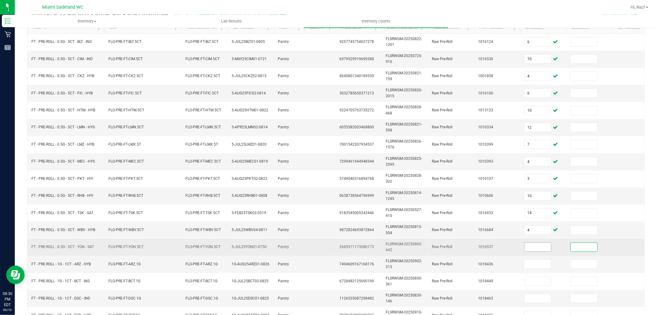
click at [537, 247] on input at bounding box center [538, 246] width 26 height 9
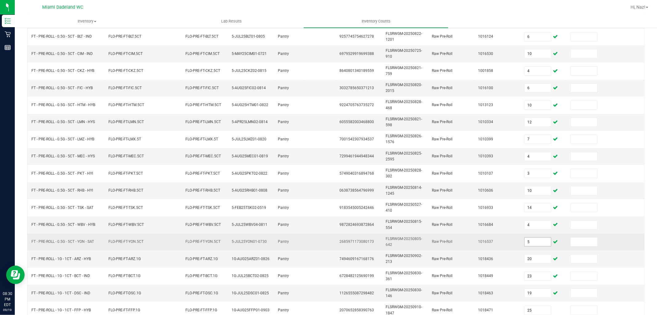
scroll to position [154, 0]
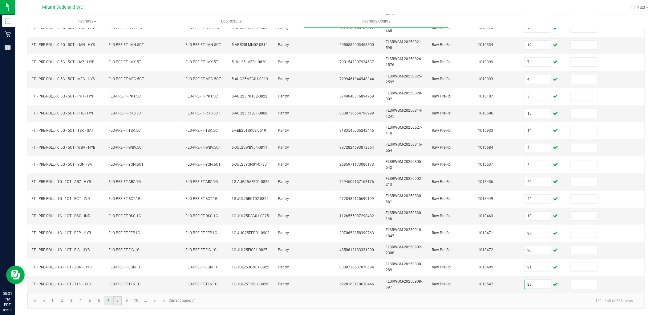
click at [117, 299] on link "8" at bounding box center [117, 300] width 9 height 9
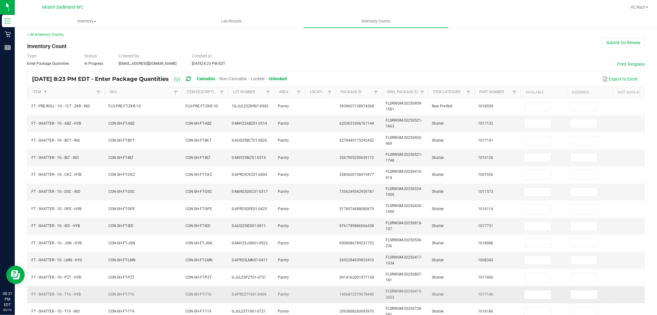
scroll to position [0, 0]
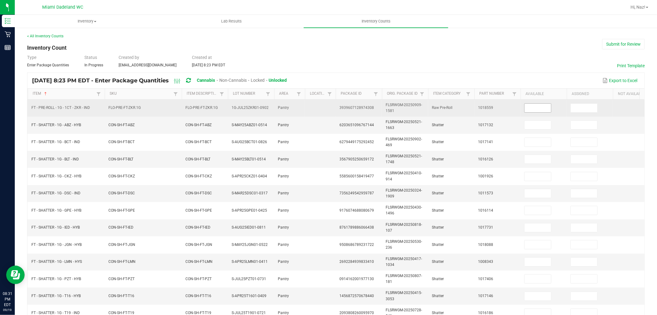
click at [545, 109] on input at bounding box center [538, 108] width 26 height 9
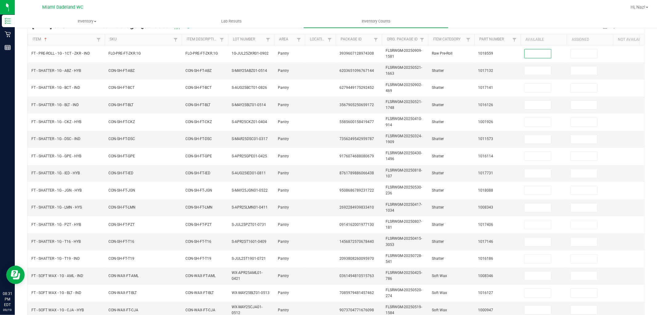
scroll to position [20, 0]
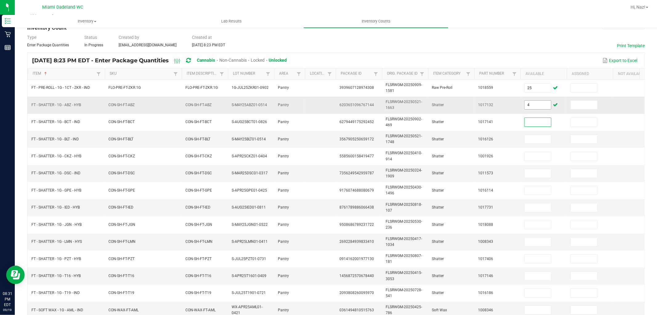
click at [540, 106] on input "4" at bounding box center [538, 104] width 26 height 9
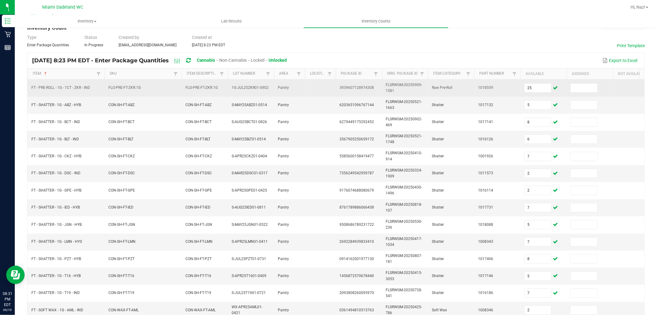
scroll to position [154, 0]
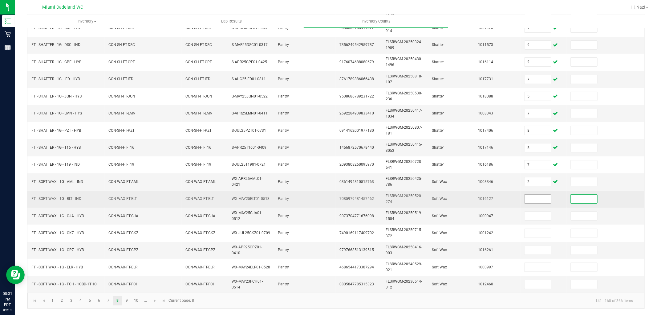
click at [535, 194] on input at bounding box center [538, 198] width 26 height 9
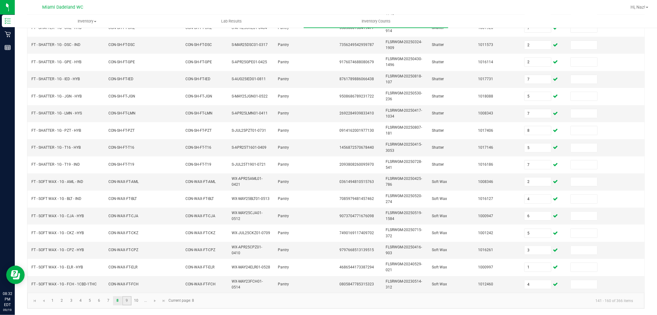
click at [125, 301] on link "9" at bounding box center [126, 300] width 9 height 9
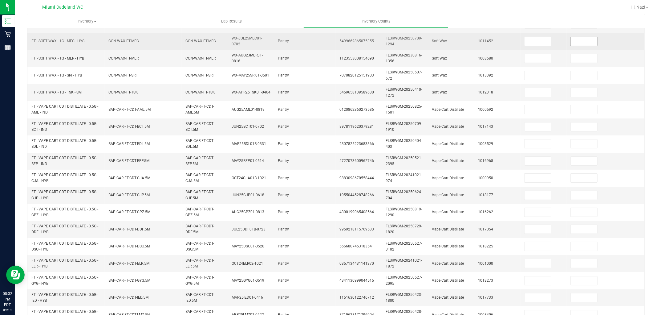
scroll to position [51, 0]
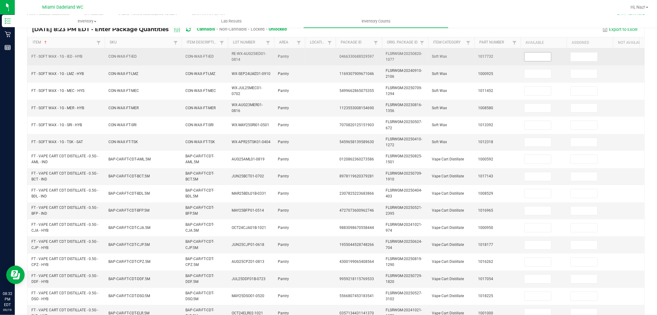
click at [547, 56] on input at bounding box center [538, 56] width 26 height 9
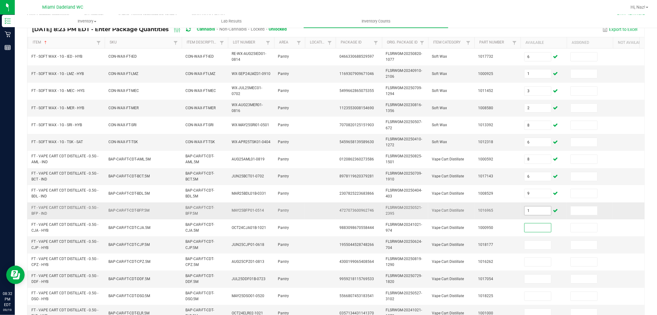
click at [537, 210] on input "1" at bounding box center [538, 210] width 26 height 9
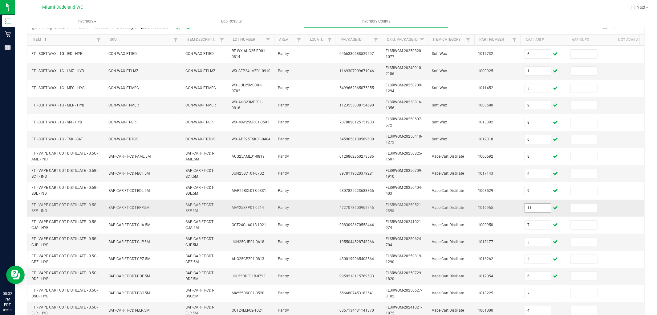
scroll to position [154, 0]
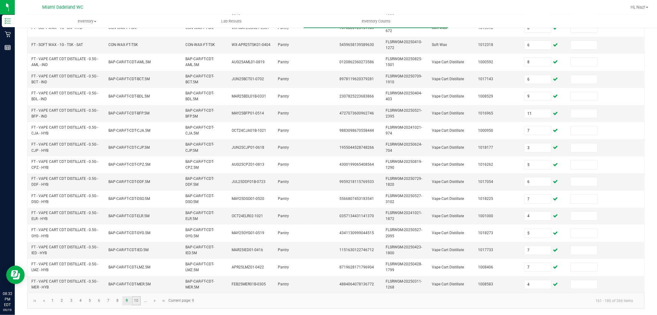
click at [137, 296] on link "10" at bounding box center [136, 300] width 9 height 9
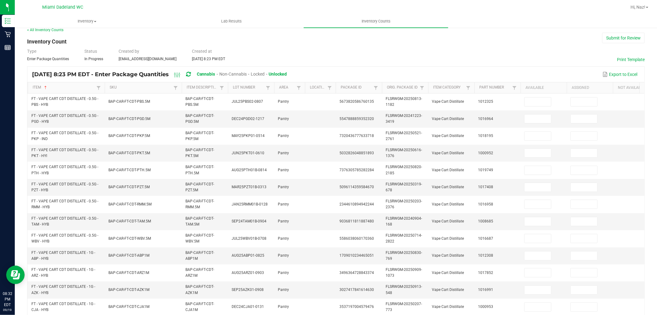
scroll to position [0, 0]
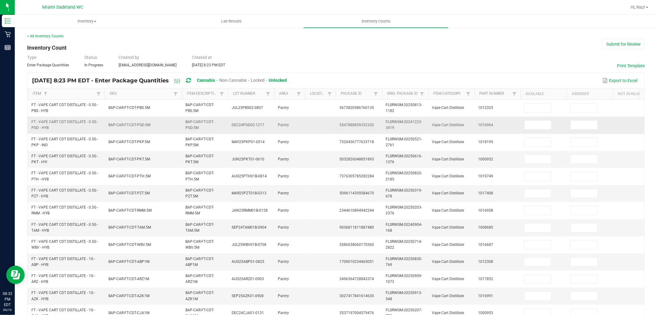
click at [545, 118] on td at bounding box center [544, 124] width 46 height 17
click at [545, 98] on th "Available" at bounding box center [544, 93] width 46 height 11
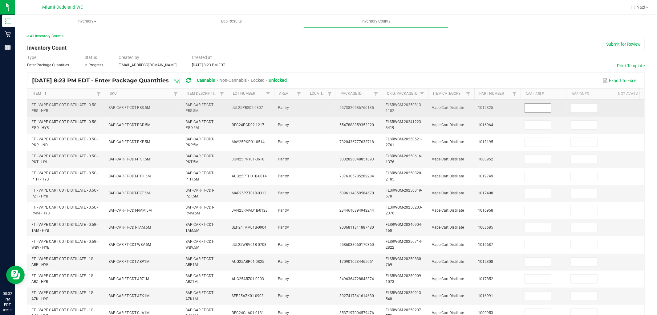
click at [545, 106] on input at bounding box center [538, 108] width 26 height 9
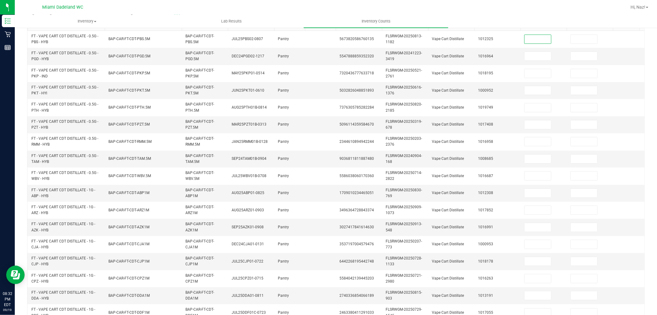
scroll to position [70, 0]
click at [538, 86] on input at bounding box center [538, 89] width 26 height 9
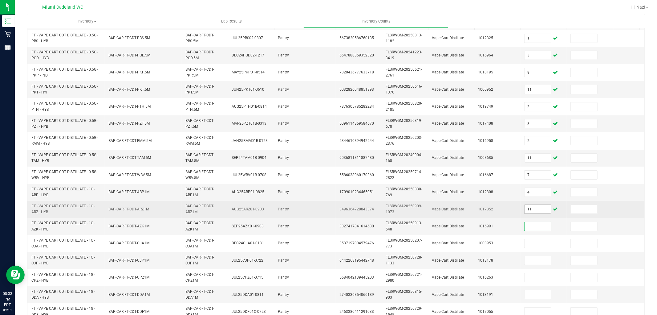
click at [545, 206] on input "11" at bounding box center [538, 209] width 26 height 9
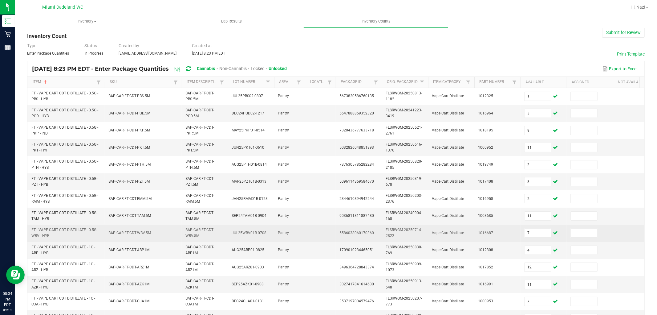
scroll to position [0, 0]
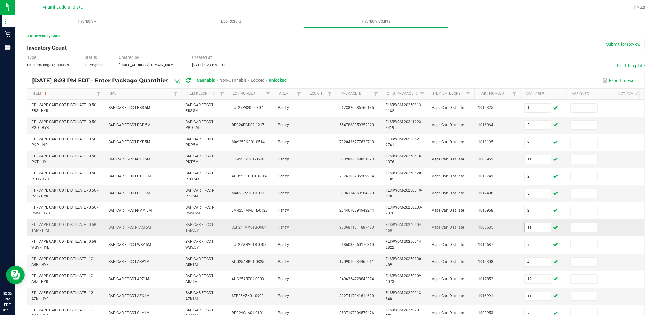
click at [547, 230] on input "11" at bounding box center [538, 227] width 26 height 9
click at [549, 230] on input "11" at bounding box center [538, 227] width 26 height 9
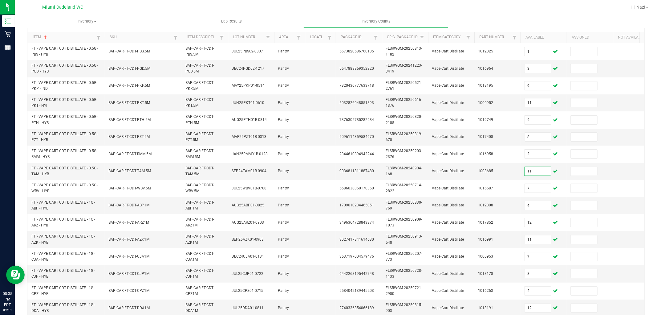
scroll to position [154, 0]
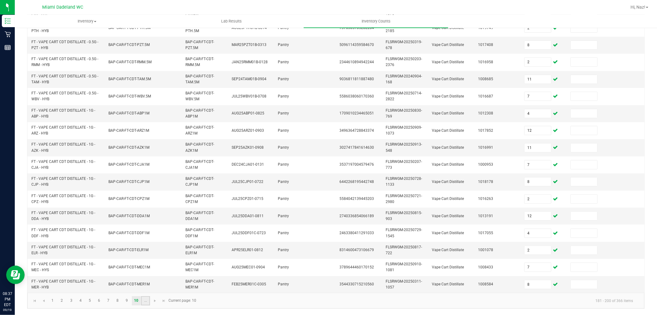
click at [145, 299] on link "..." at bounding box center [145, 300] width 9 height 9
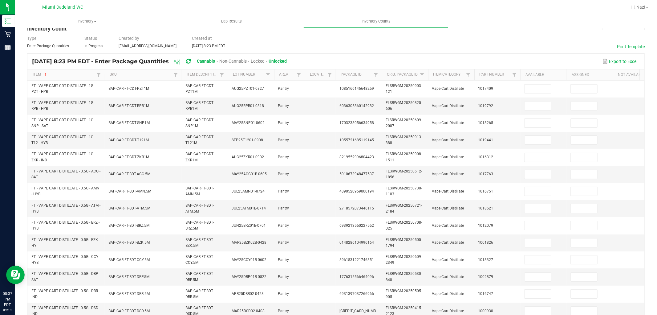
scroll to position [17, 0]
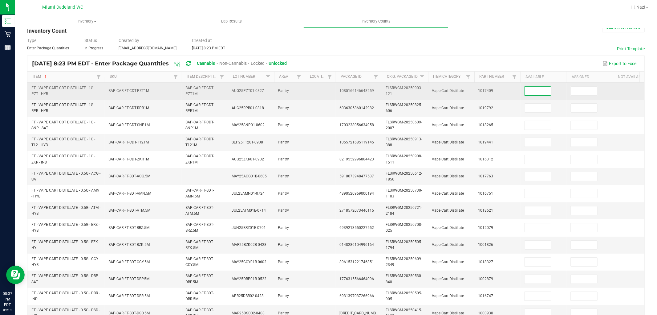
click at [548, 90] on input at bounding box center [538, 91] width 26 height 9
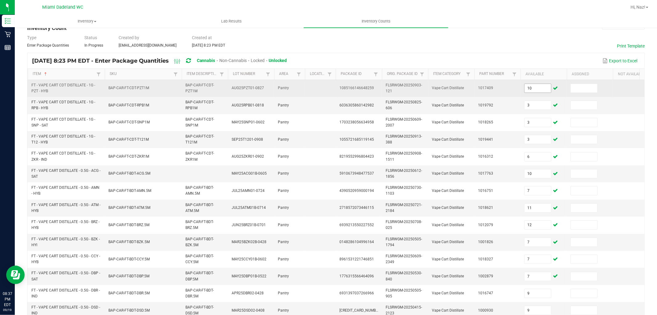
scroll to position [154, 0]
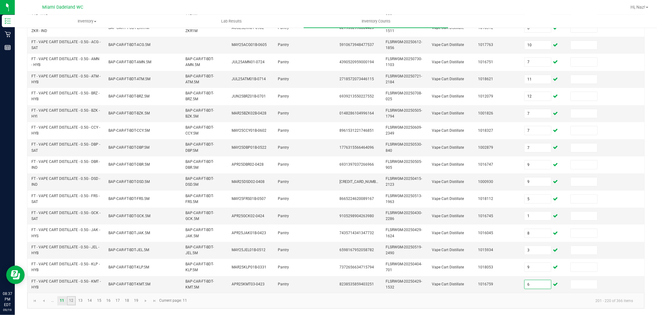
click at [70, 300] on link "12" at bounding box center [71, 300] width 9 height 9
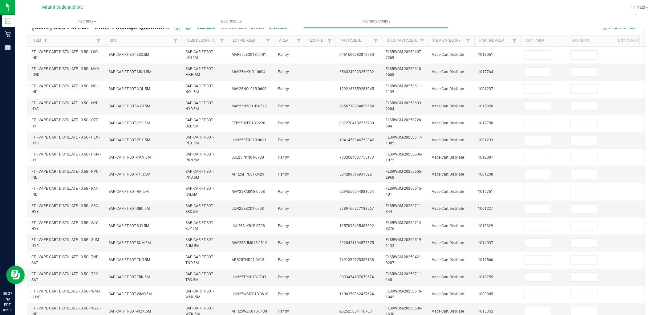
scroll to position [62, 0]
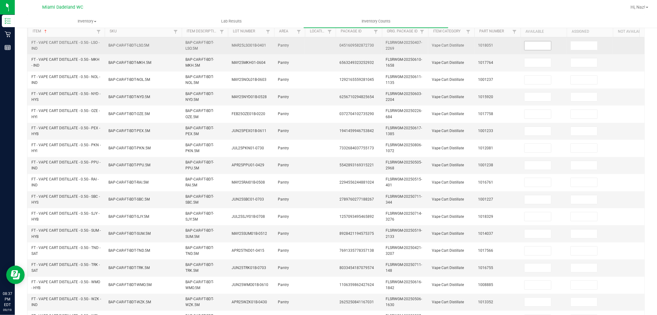
click at [540, 47] on input at bounding box center [538, 45] width 26 height 9
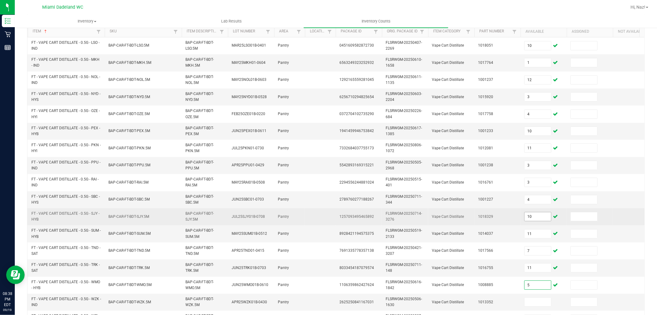
click at [540, 212] on input "10" at bounding box center [538, 216] width 26 height 9
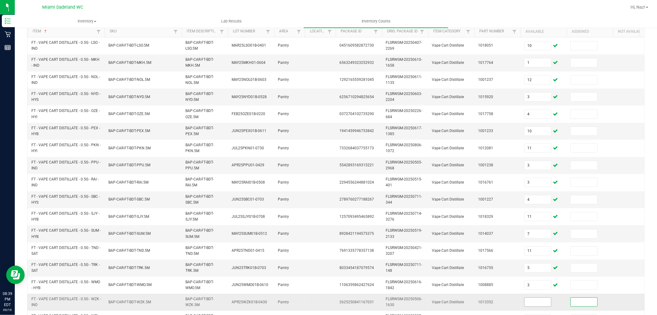
click at [526, 305] on input at bounding box center [538, 301] width 26 height 9
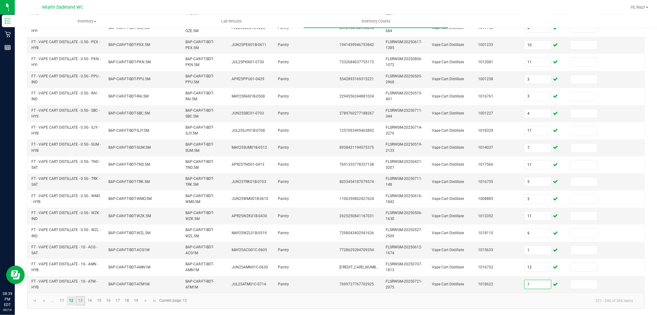
click at [79, 297] on link "13" at bounding box center [80, 300] width 9 height 9
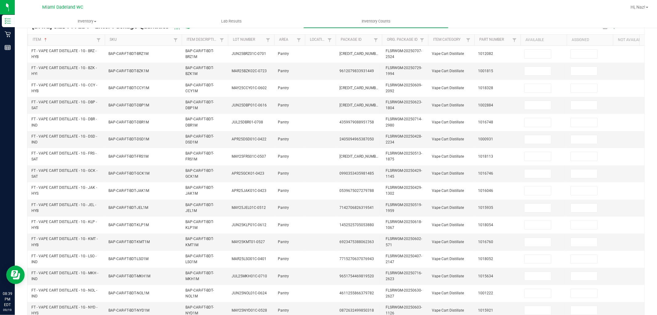
scroll to position [54, 0]
click at [541, 62] on td at bounding box center [544, 70] width 46 height 17
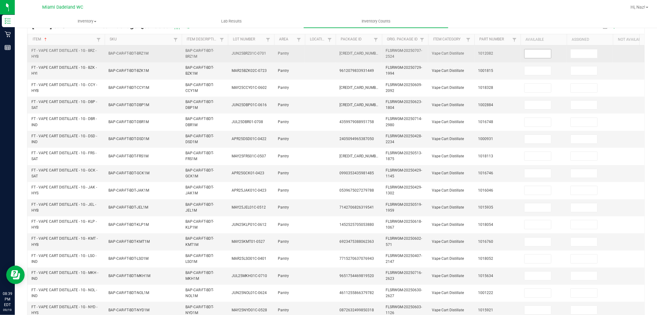
click at [541, 55] on input at bounding box center [538, 53] width 26 height 9
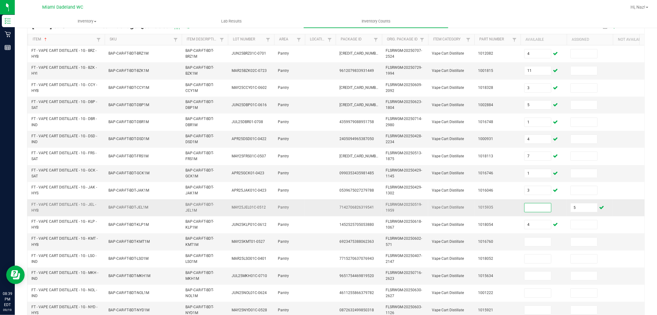
click at [541, 208] on input at bounding box center [538, 207] width 26 height 9
click at [533, 238] on input "7" at bounding box center [538, 241] width 26 height 9
click at [534, 272] on input at bounding box center [538, 275] width 26 height 9
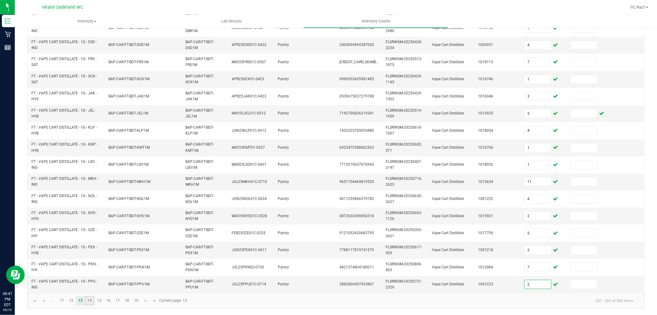
click at [87, 298] on link "14" at bounding box center [89, 300] width 9 height 9
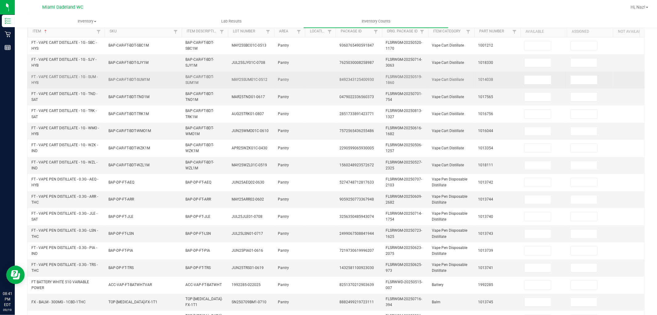
scroll to position [64, 0]
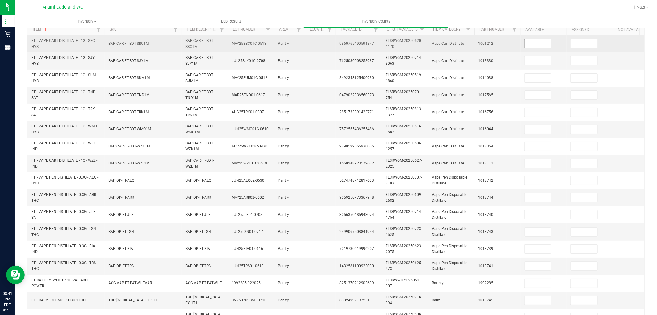
drag, startPoint x: 552, startPoint y: 39, endPoint x: 540, endPoint y: 47, distance: 14.3
click at [550, 40] on td at bounding box center [544, 43] width 46 height 17
click at [540, 47] on input at bounding box center [538, 43] width 26 height 9
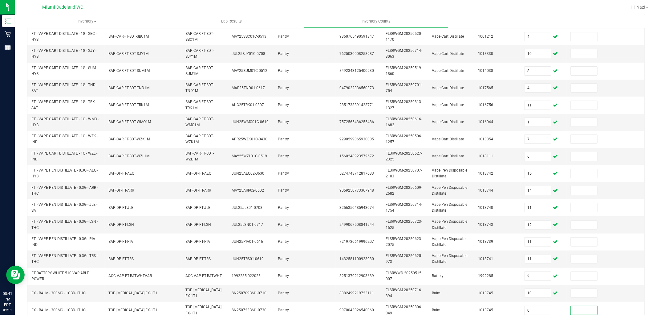
scroll to position [154, 0]
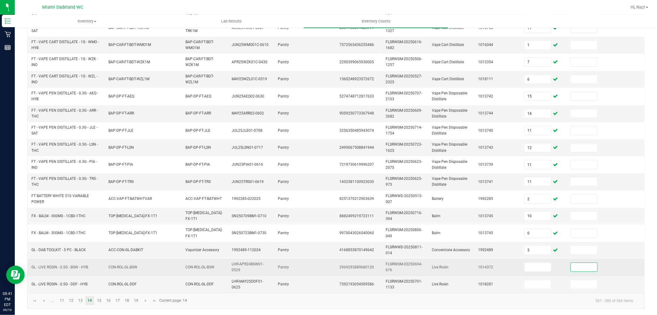
click at [526, 258] on td at bounding box center [544, 266] width 46 height 17
click at [531, 262] on input at bounding box center [538, 266] width 26 height 9
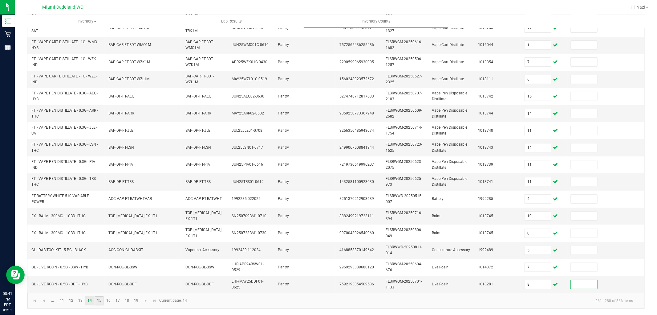
click at [99, 302] on link "15" at bounding box center [99, 300] width 9 height 9
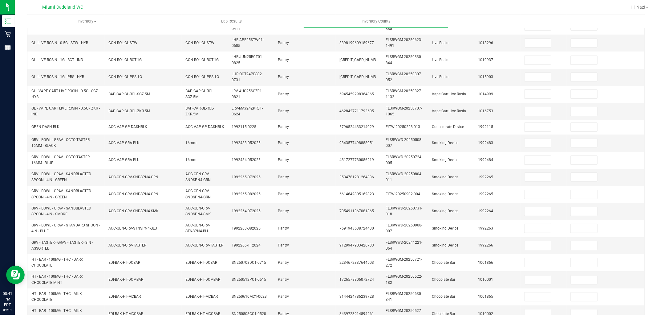
scroll to position [49, 0]
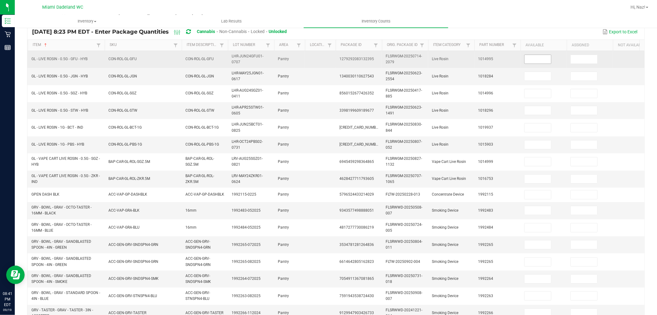
click at [544, 63] on input at bounding box center [538, 59] width 26 height 9
click at [542, 61] on input at bounding box center [538, 59] width 26 height 9
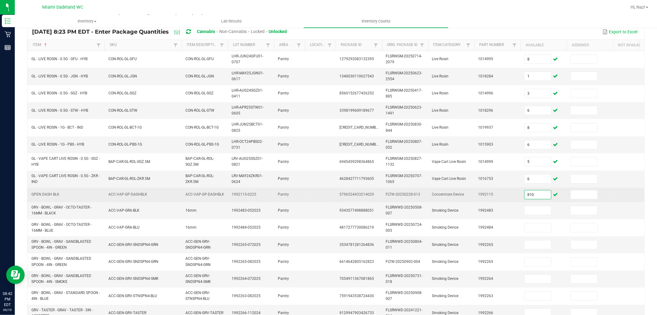
click at [529, 194] on input "810" at bounding box center [538, 194] width 26 height 9
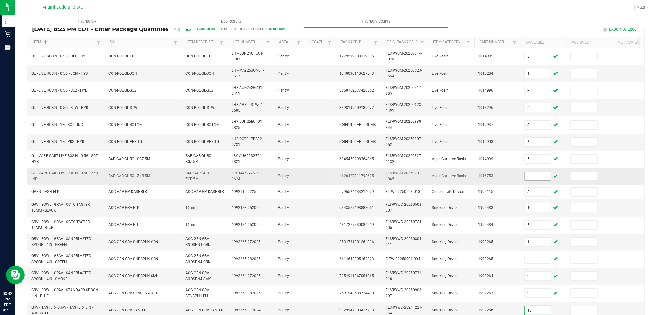
scroll to position [152, 0]
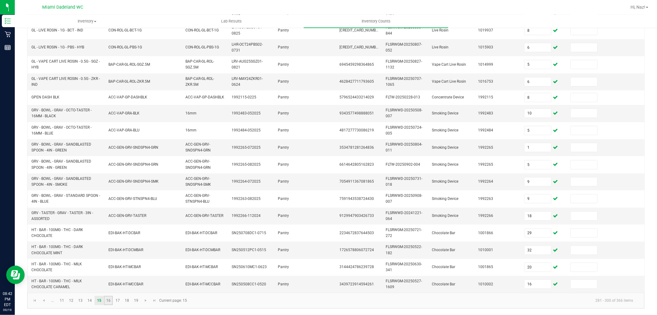
click at [108, 298] on link "16" at bounding box center [108, 299] width 9 height 9
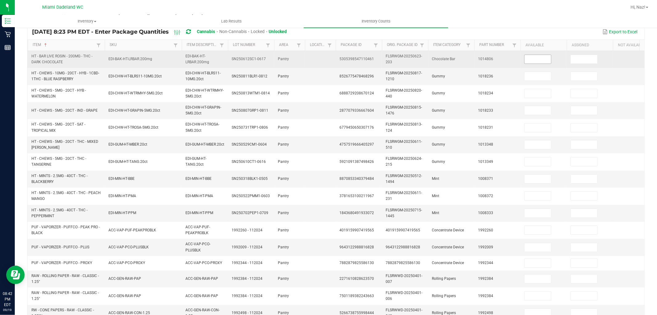
click at [531, 55] on input at bounding box center [538, 59] width 26 height 9
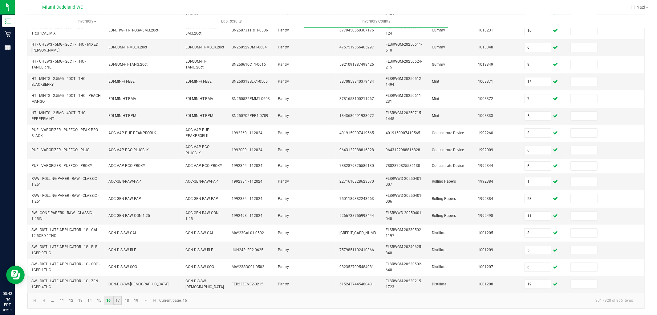
click at [121, 299] on link "17" at bounding box center [117, 299] width 9 height 9
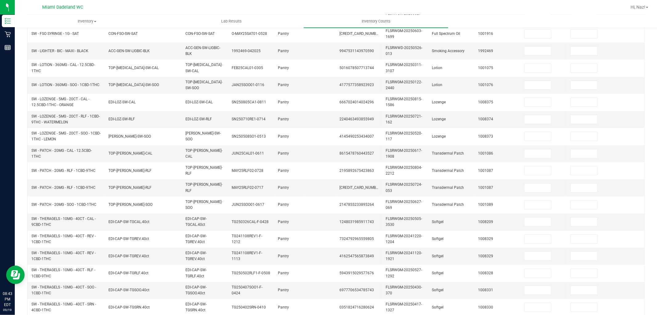
scroll to position [83, 0]
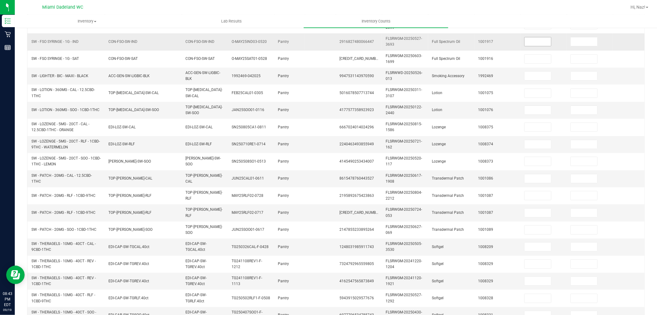
click at [528, 43] on input at bounding box center [538, 41] width 26 height 9
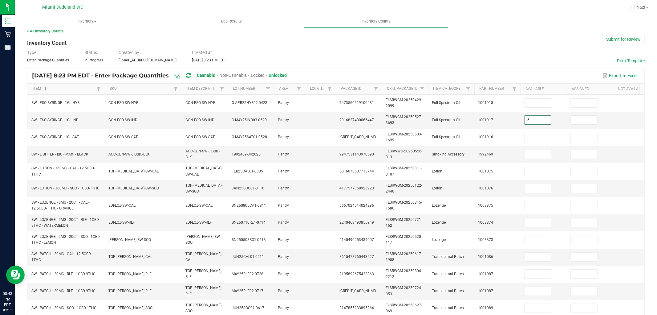
scroll to position [0, 0]
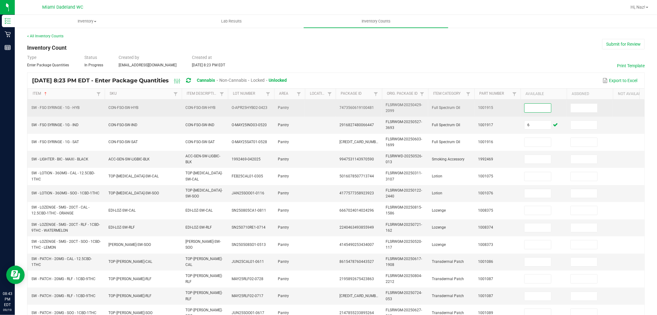
click at [539, 111] on input at bounding box center [538, 108] width 26 height 9
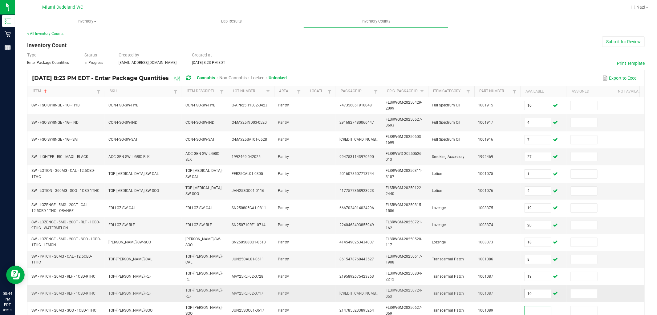
click at [531, 290] on input "10" at bounding box center [538, 293] width 26 height 9
click at [584, 295] on input at bounding box center [584, 293] width 26 height 9
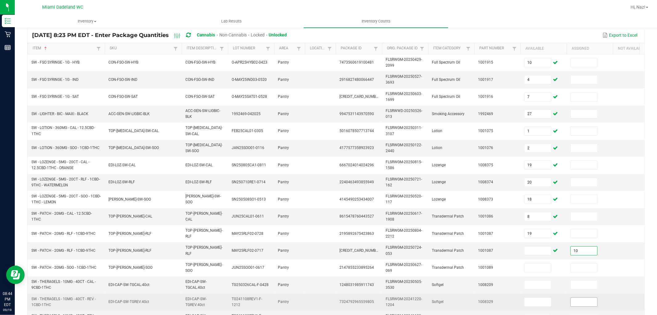
scroll to position [105, 0]
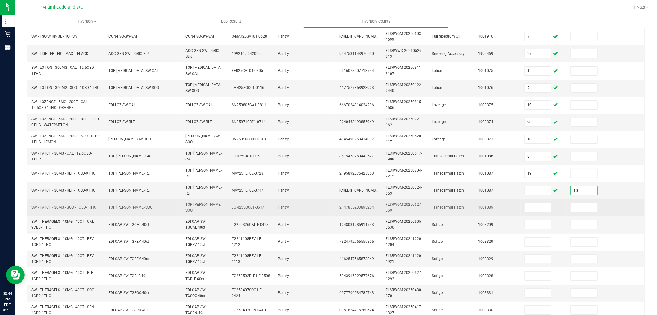
click at [525, 212] on td at bounding box center [544, 207] width 46 height 17
click at [525, 212] on span at bounding box center [537, 207] width 27 height 9
click at [529, 208] on input at bounding box center [538, 207] width 26 height 9
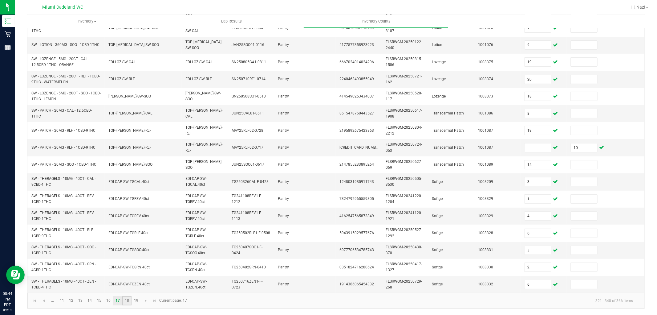
click at [127, 298] on link "18" at bounding box center [126, 300] width 9 height 9
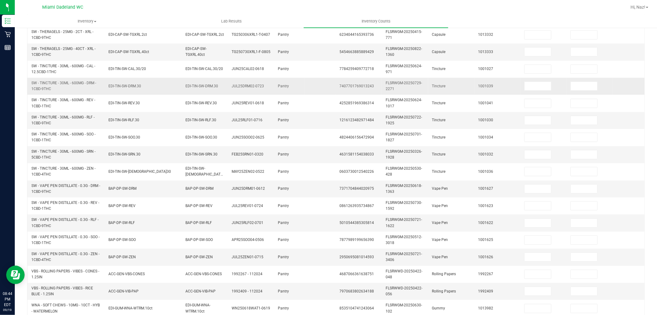
scroll to position [17, 0]
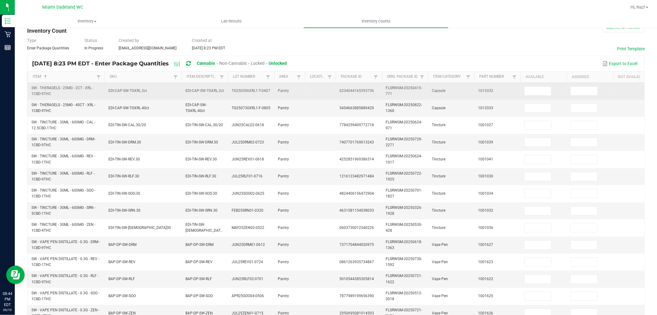
click at [527, 85] on td at bounding box center [544, 91] width 46 height 17
click at [531, 90] on input at bounding box center [538, 91] width 26 height 9
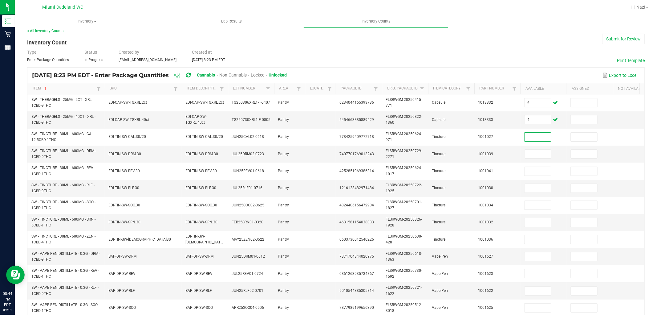
scroll to position [0, 0]
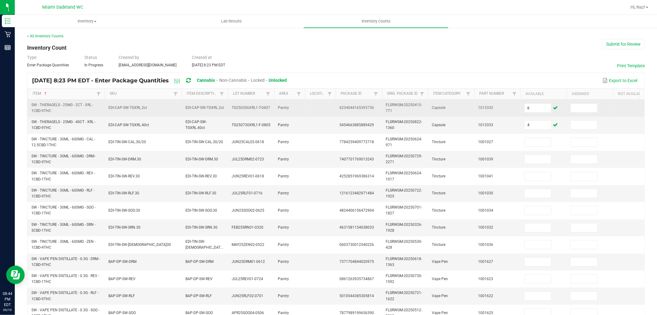
click at [545, 102] on td "6" at bounding box center [544, 108] width 46 height 17
click at [543, 110] on input "6" at bounding box center [538, 108] width 26 height 9
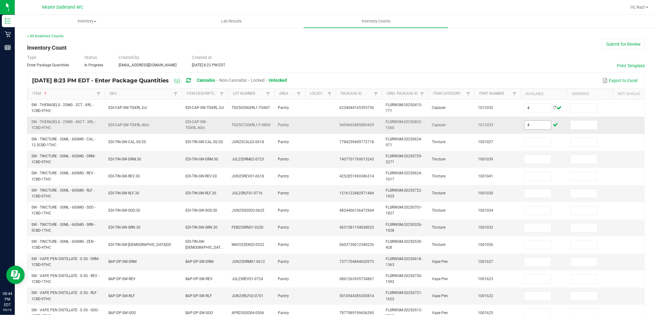
click at [530, 129] on span "4" at bounding box center [537, 124] width 27 height 9
click at [535, 128] on input "4" at bounding box center [538, 124] width 26 height 9
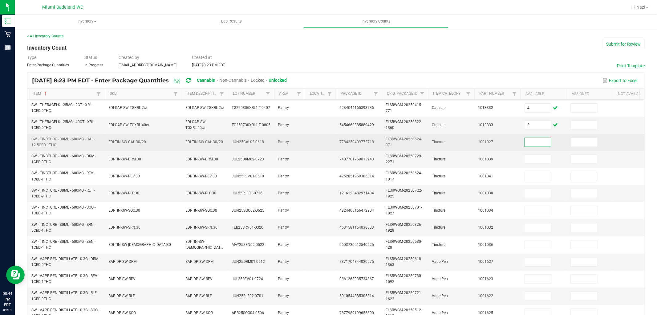
click at [545, 138] on input at bounding box center [538, 142] width 26 height 9
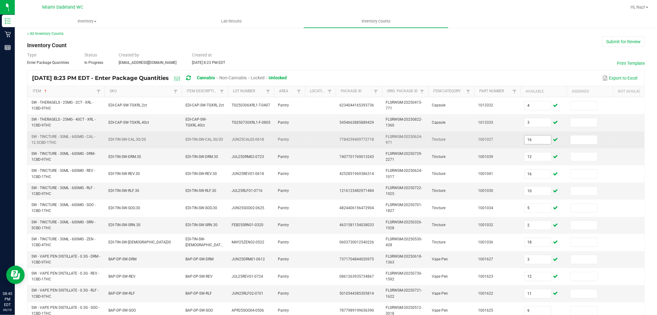
scroll to position [154, 0]
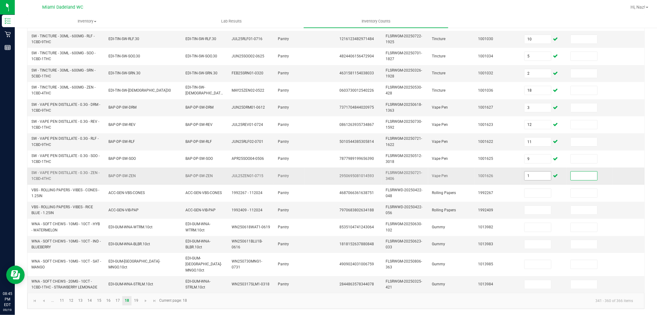
click at [540, 173] on input "1" at bounding box center [538, 175] width 26 height 9
click at [537, 238] on td "19" at bounding box center [544, 244] width 46 height 17
click at [535, 242] on input "19" at bounding box center [538, 244] width 26 height 9
click at [136, 300] on link "19" at bounding box center [136, 300] width 9 height 9
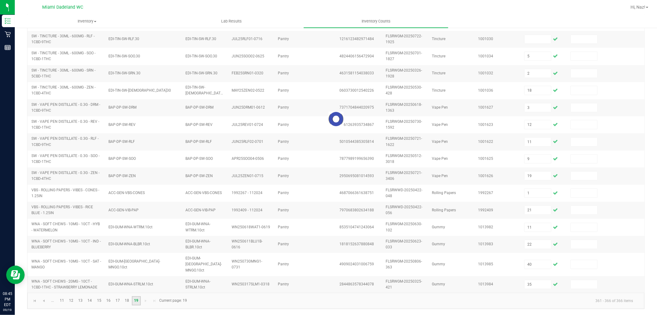
scroll to position [0, 0]
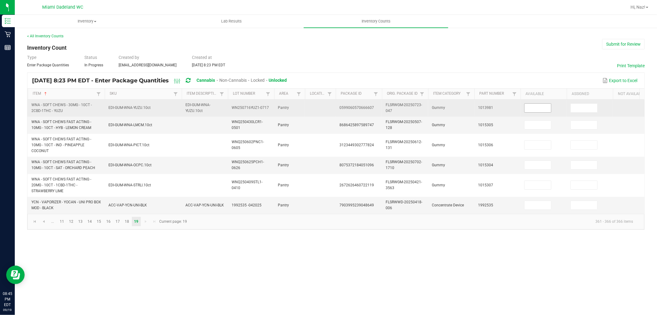
click at [543, 109] on input at bounding box center [538, 108] width 26 height 9
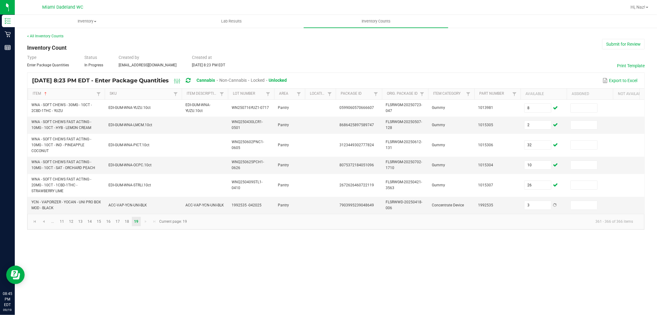
click at [497, 82] on div "Export to Excel" at bounding box center [466, 80] width 348 height 10
click at [641, 41] on button "Submit for Review" at bounding box center [623, 44] width 43 height 10
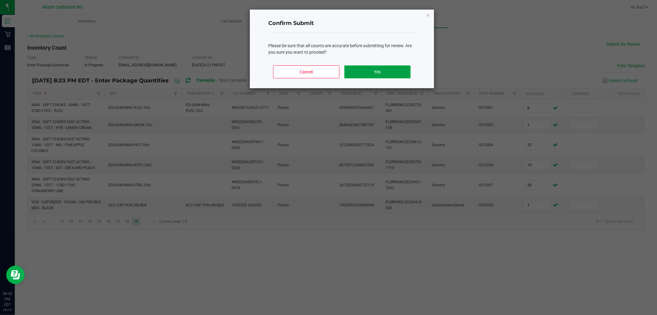
click at [392, 72] on button "Yes" at bounding box center [377, 71] width 66 height 13
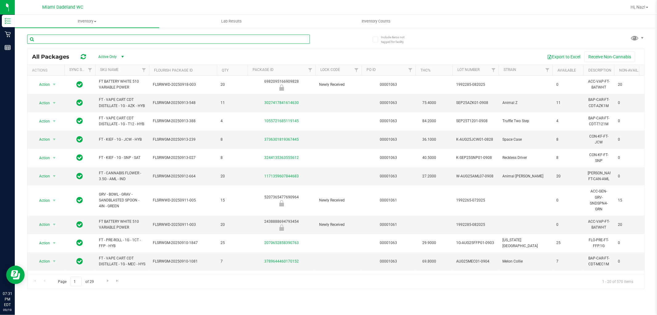
click at [149, 39] on input "text" at bounding box center [168, 39] width 283 height 9
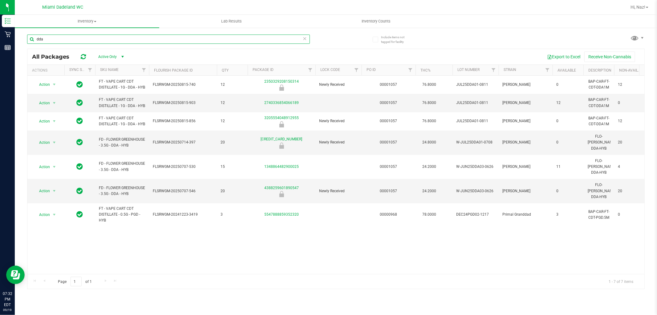
type input "dda"
